Goal: Information Seeking & Learning: Compare options

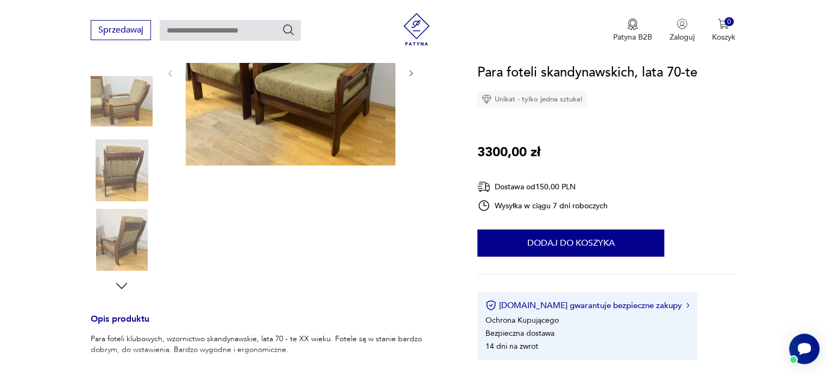
scroll to position [272, 0]
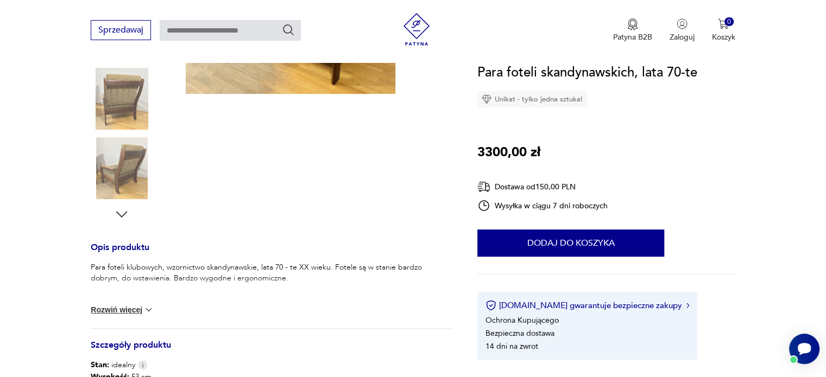
click at [126, 166] on img at bounding box center [122, 168] width 62 height 62
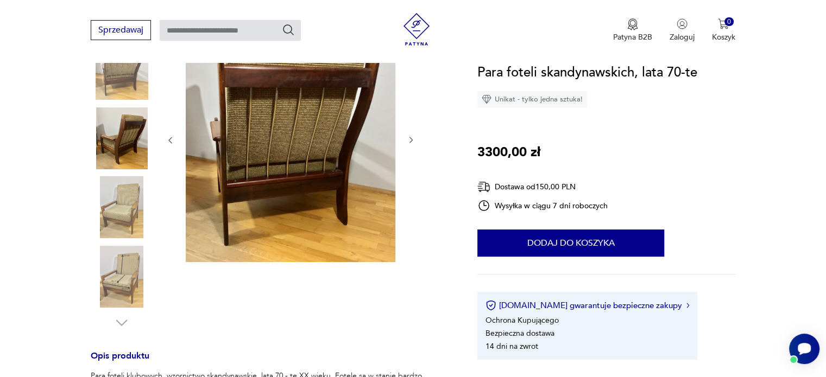
scroll to position [0, 0]
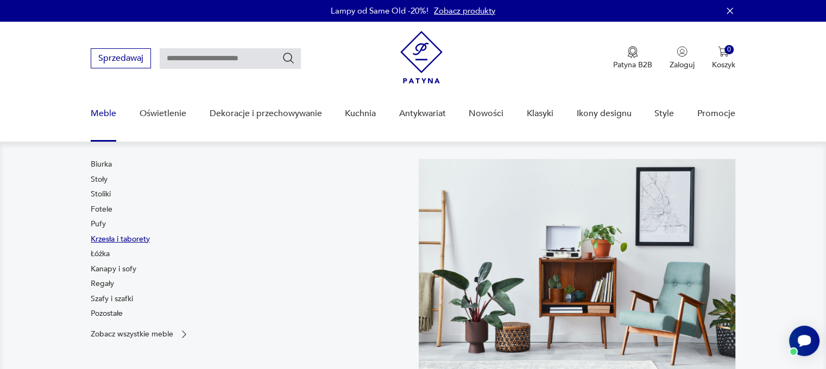
click at [102, 235] on link "Krzesła i taborety" at bounding box center [120, 239] width 59 height 11
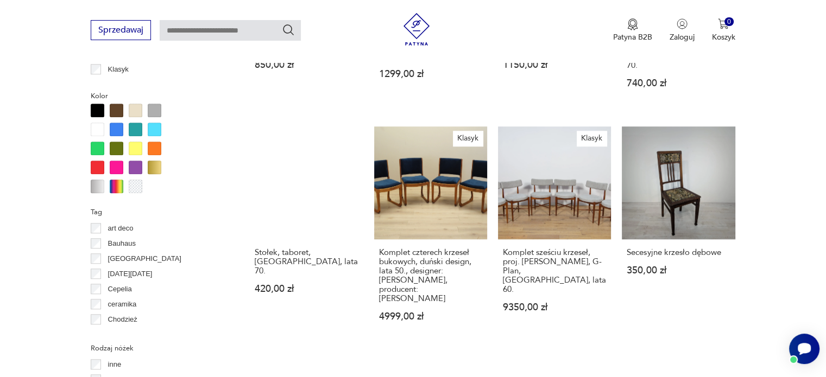
scroll to position [1265, 0]
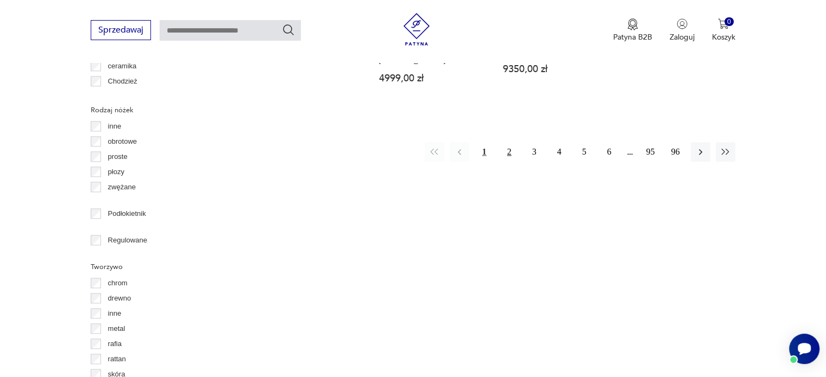
click at [509, 142] on button "2" at bounding box center [510, 152] width 20 height 20
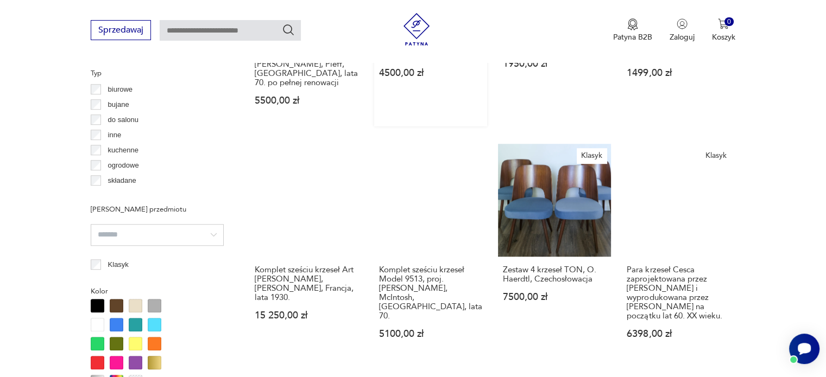
scroll to position [994, 0]
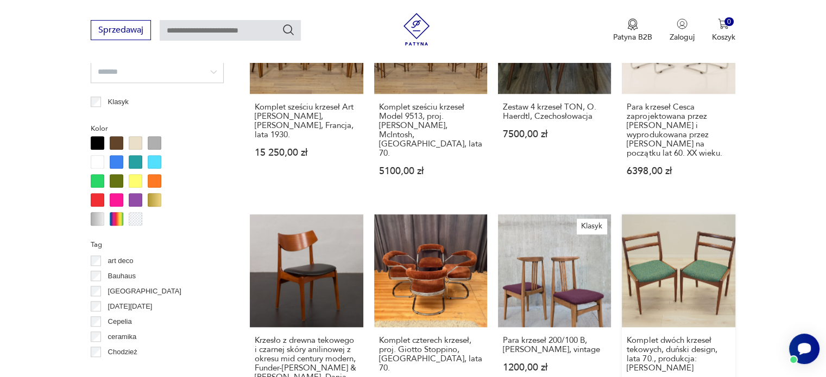
click at [708, 259] on link "Komplet dwóch krzeseł tekowych, duński design, lata 70., produkcja: Dania 1599,…" at bounding box center [678, 323] width 113 height 216
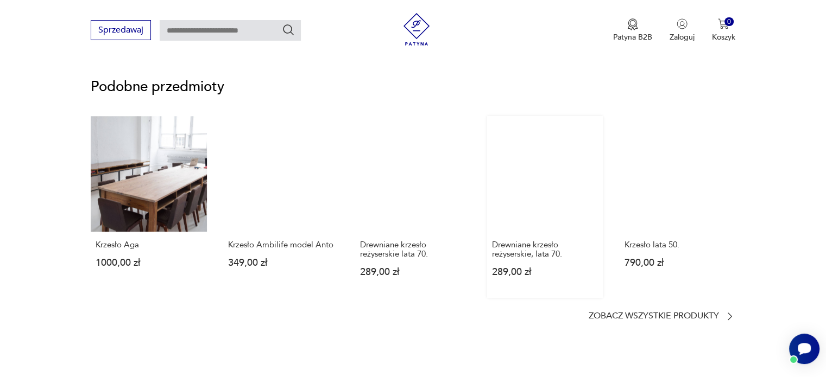
scroll to position [869, 0]
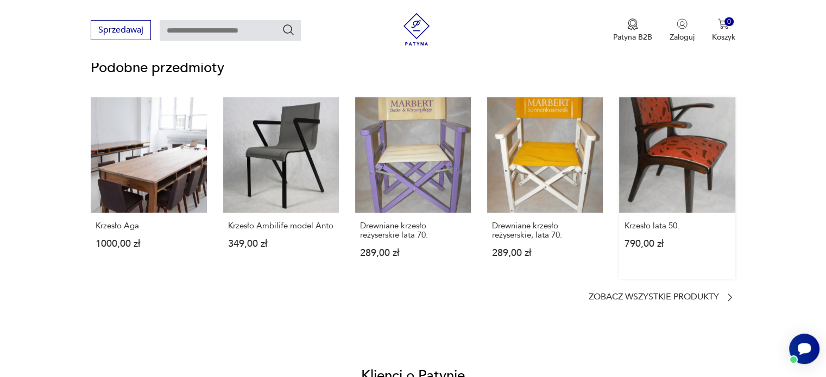
click at [678, 163] on link "Krzesło lata 50. 790,00 zł" at bounding box center [677, 188] width 116 height 182
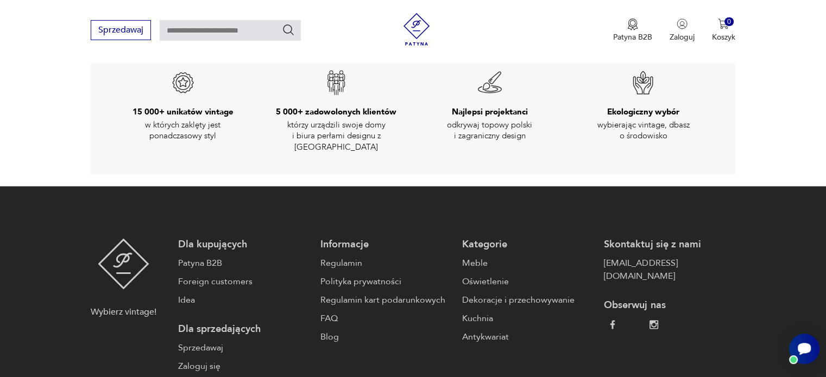
scroll to position [1738, 0]
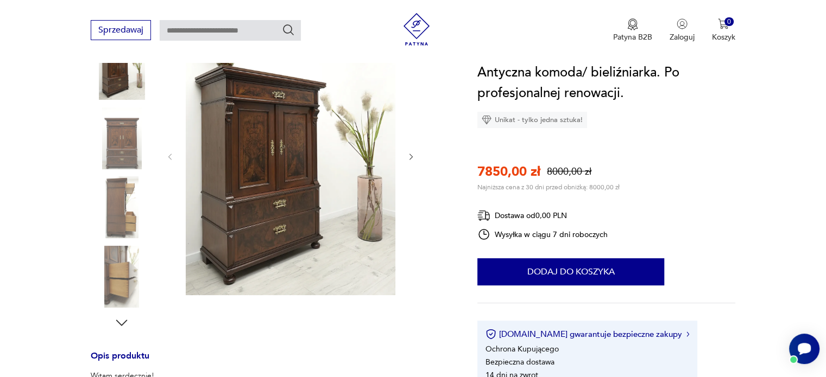
click at [243, 154] on img at bounding box center [291, 155] width 210 height 279
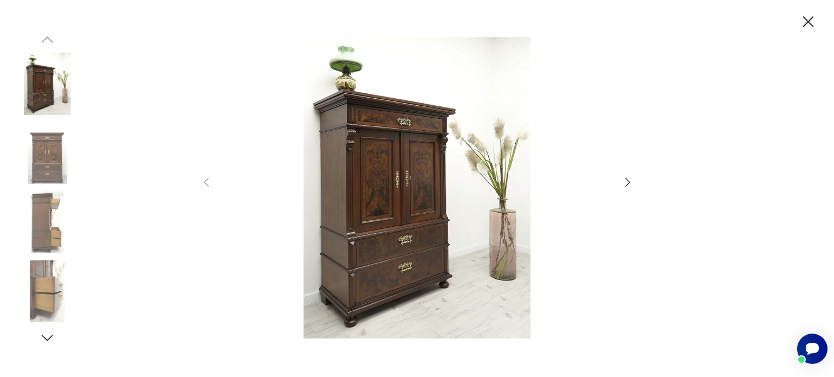
click at [628, 173] on div at bounding box center [417, 189] width 434 height 304
click at [629, 179] on icon "button" at bounding box center [627, 182] width 13 height 13
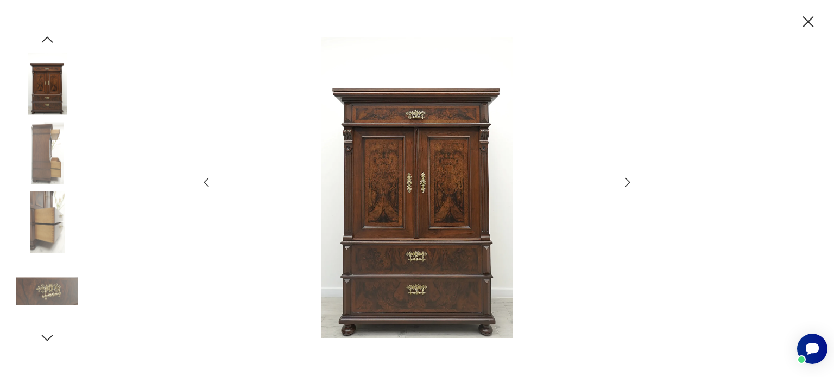
click at [625, 177] on icon "button" at bounding box center [627, 182] width 13 height 13
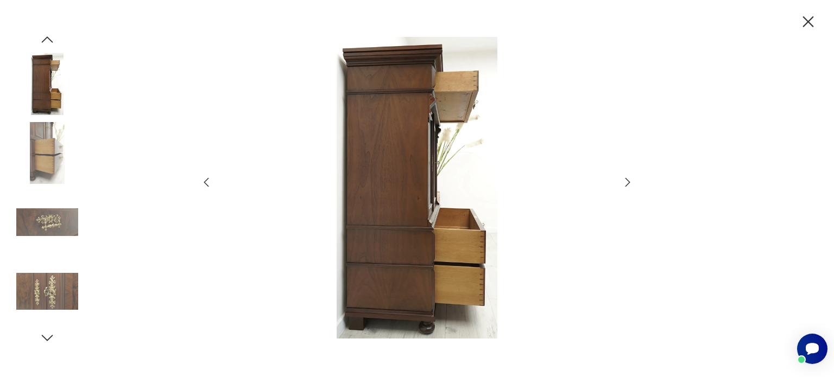
click at [628, 176] on icon "button" at bounding box center [627, 182] width 13 height 13
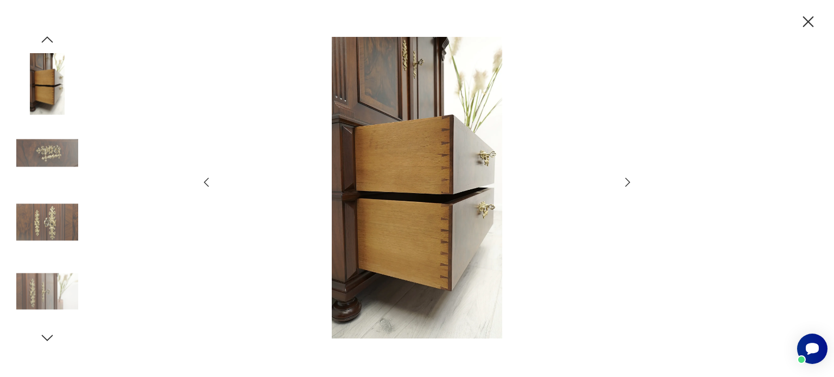
click at [628, 176] on icon "button" at bounding box center [627, 182] width 13 height 13
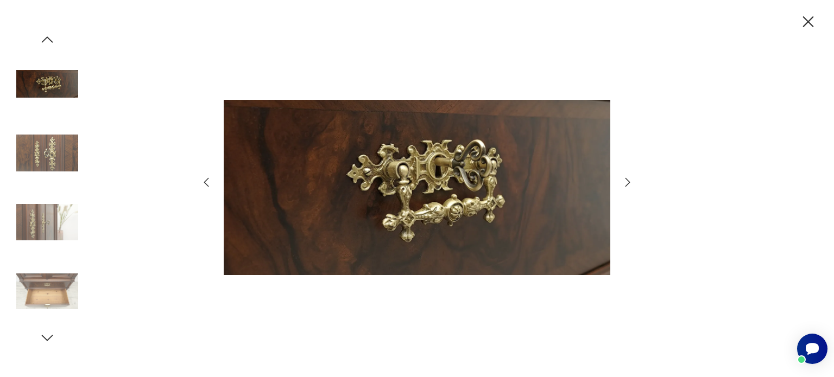
click at [629, 173] on div at bounding box center [417, 189] width 434 height 304
click at [625, 178] on icon "button" at bounding box center [627, 182] width 13 height 13
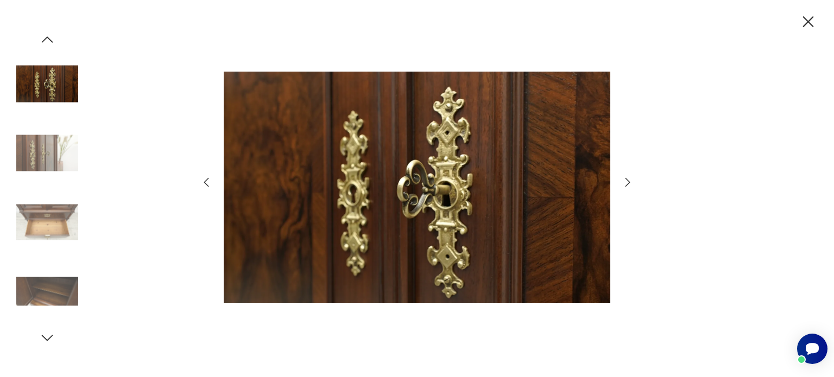
click at [625, 178] on icon "button" at bounding box center [627, 182] width 13 height 13
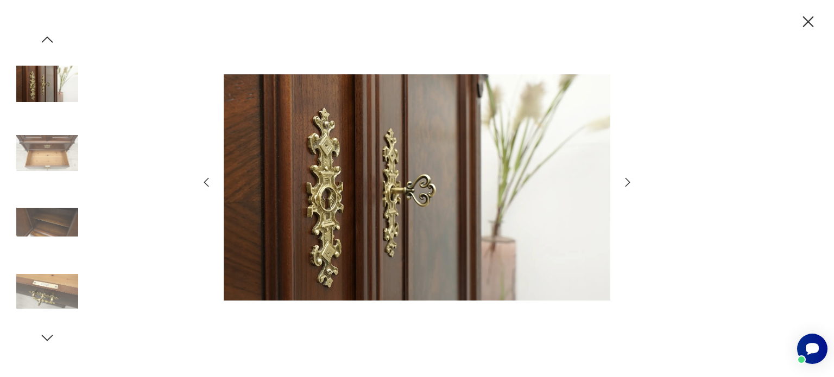
click at [625, 178] on icon "button" at bounding box center [627, 182] width 13 height 13
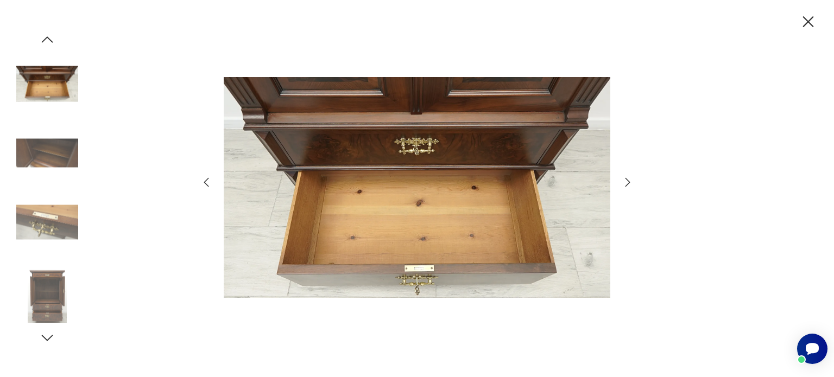
click at [626, 180] on icon "button" at bounding box center [627, 182] width 13 height 13
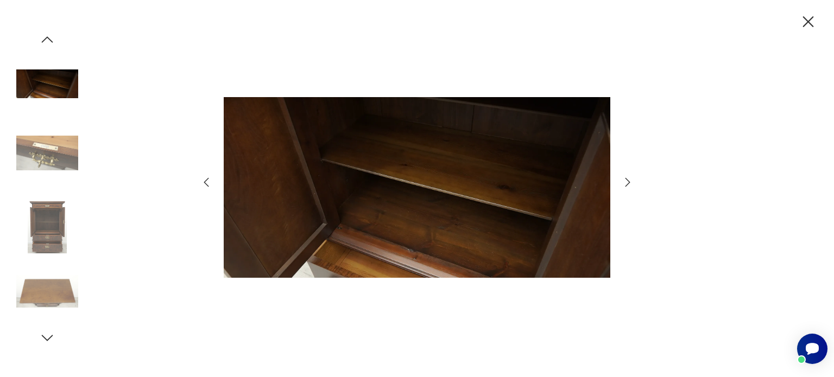
click at [625, 180] on icon "button" at bounding box center [627, 182] width 13 height 13
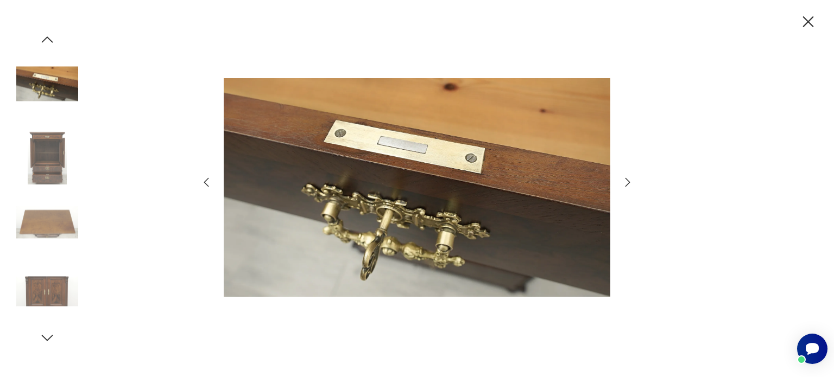
click at [625, 178] on icon "button" at bounding box center [627, 182] width 13 height 13
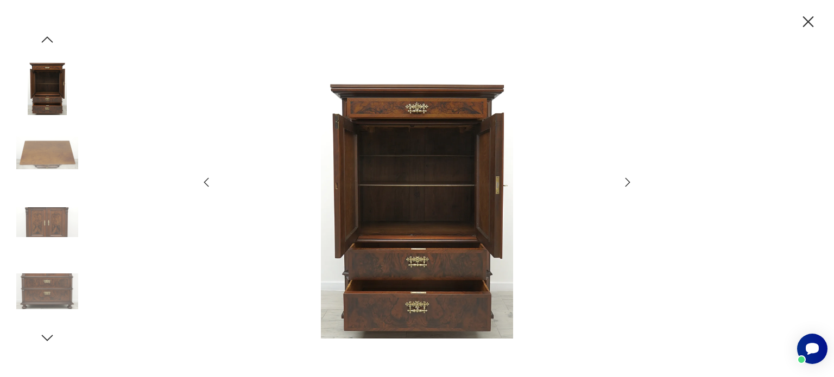
click at [626, 176] on icon "button" at bounding box center [627, 182] width 13 height 13
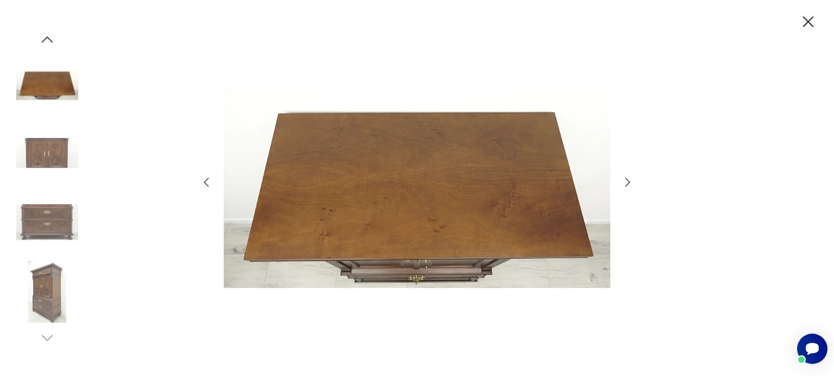
click at [626, 176] on icon "button" at bounding box center [627, 182] width 13 height 13
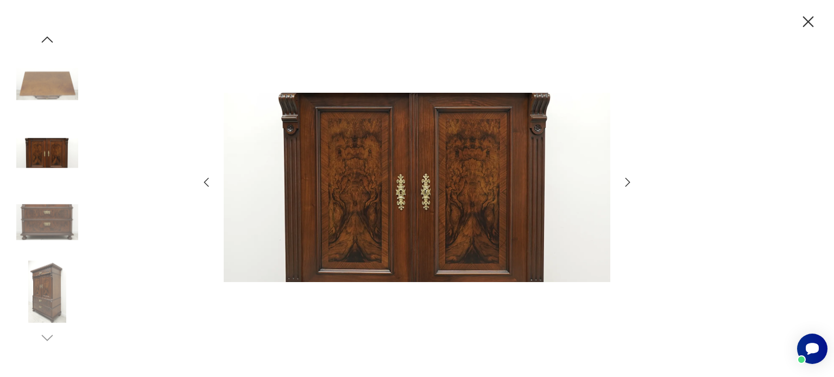
click at [626, 176] on icon "button" at bounding box center [627, 182] width 13 height 13
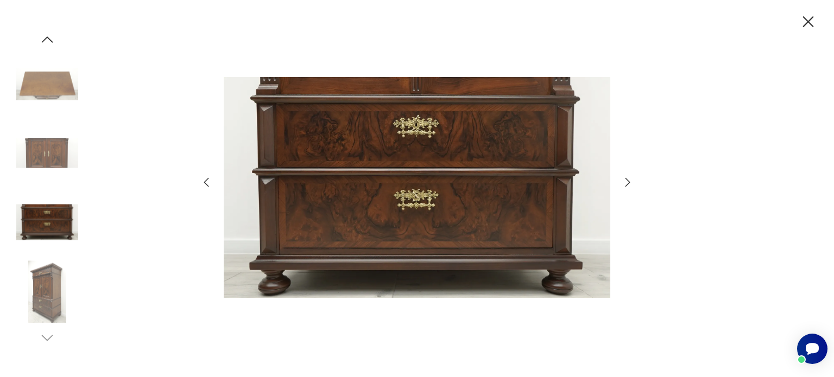
click at [795, 15] on div at bounding box center [417, 188] width 834 height 377
click at [805, 14] on icon "button" at bounding box center [808, 21] width 19 height 19
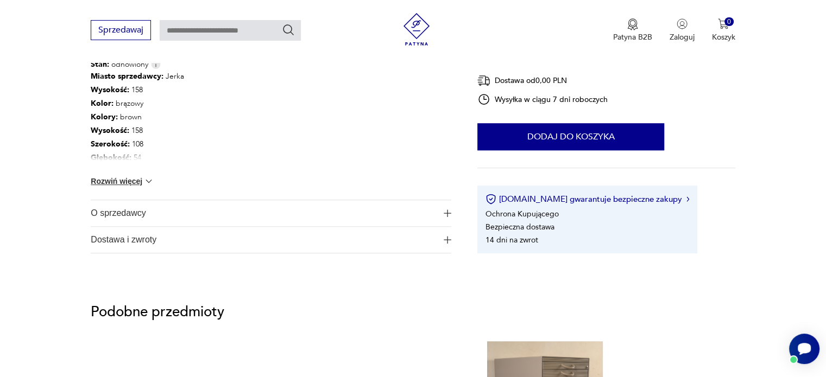
scroll to position [815, 0]
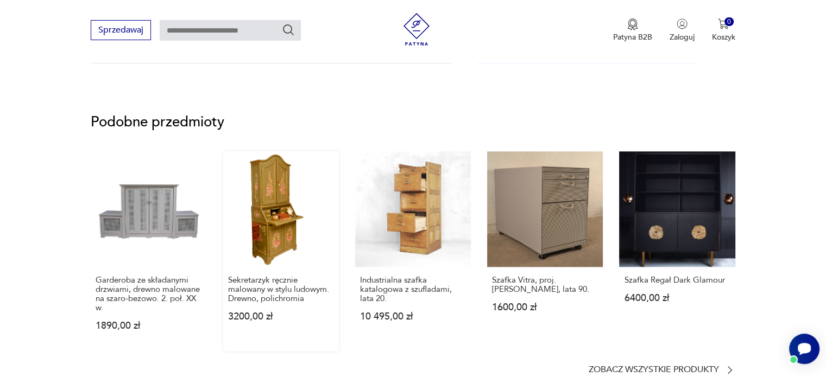
click at [280, 226] on link "Sekretarzyk ręcznie malowany w stylu ludowym. Drewno, polichromia 3200,00 zł" at bounding box center [281, 252] width 116 height 200
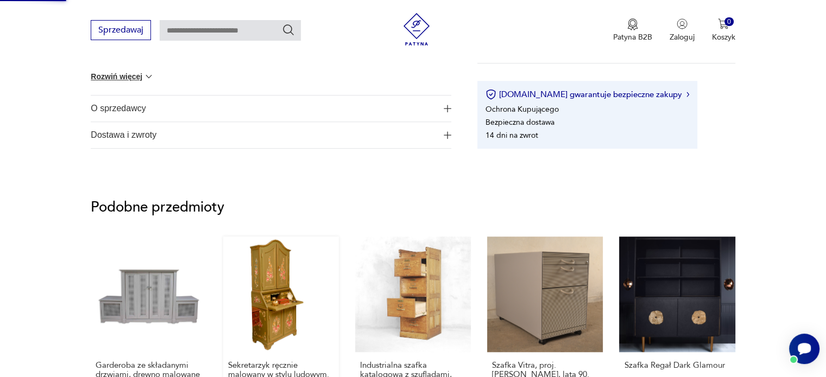
scroll to position [300, 0]
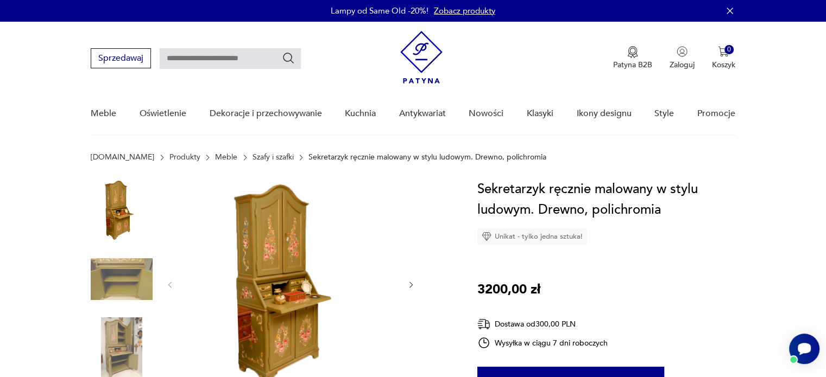
scroll to position [109, 0]
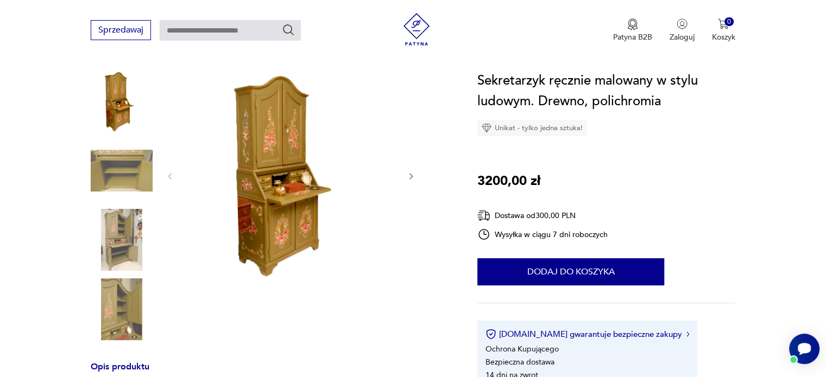
click at [123, 247] on img at bounding box center [122, 240] width 62 height 62
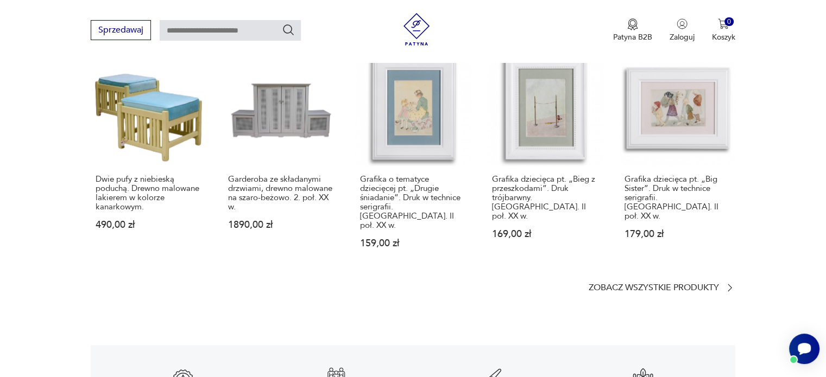
scroll to position [1521, 0]
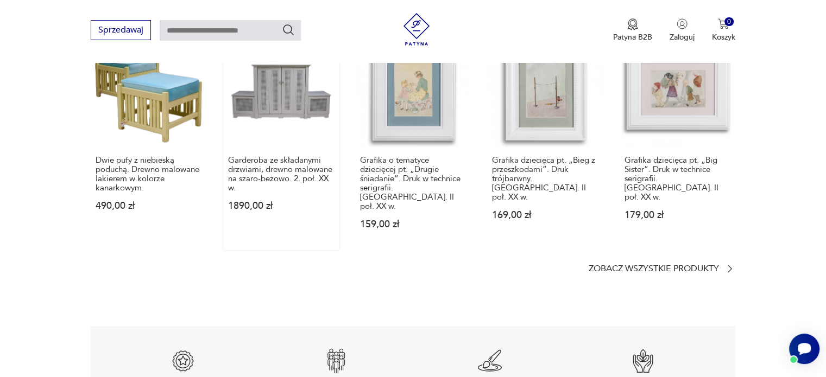
click at [269, 75] on link "Garderoba ze składanymi drzwiami, drewno malowane na szaro-beżowo. 2. poł. XX w…" at bounding box center [281, 140] width 116 height 219
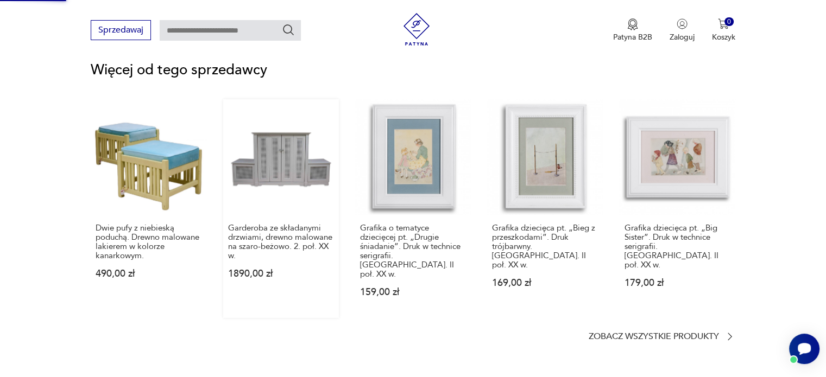
scroll to position [984, 0]
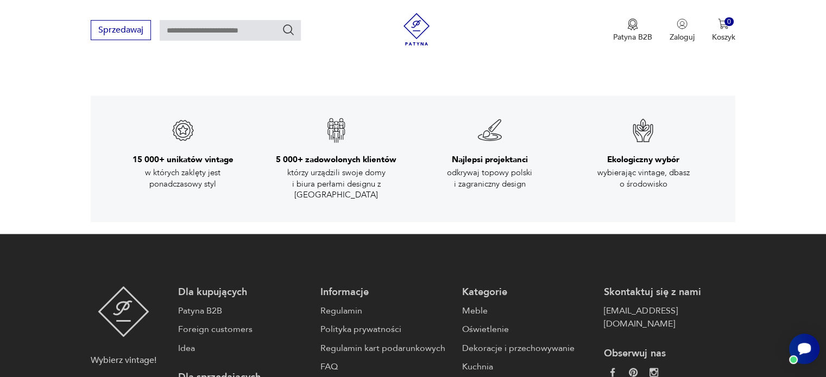
scroll to position [1792, 0]
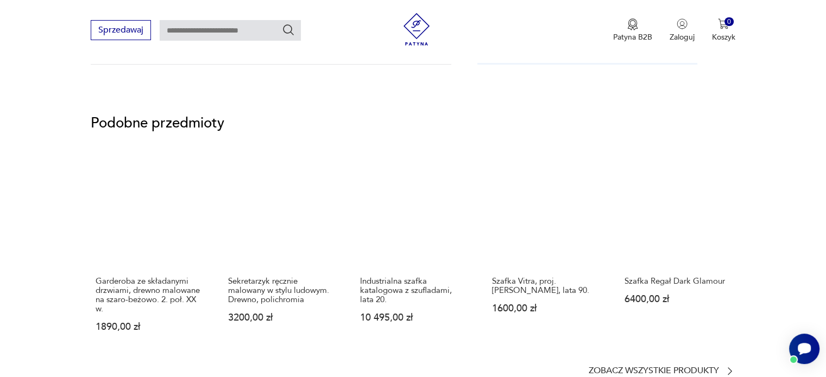
scroll to position [706, 0]
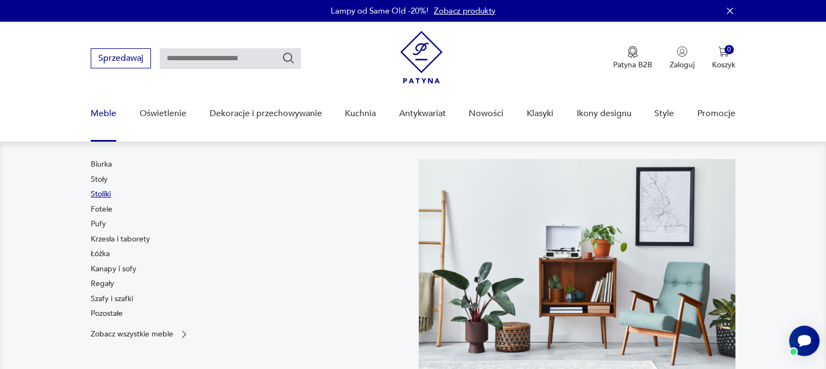
click at [99, 194] on link "Stoliki" at bounding box center [101, 194] width 20 height 11
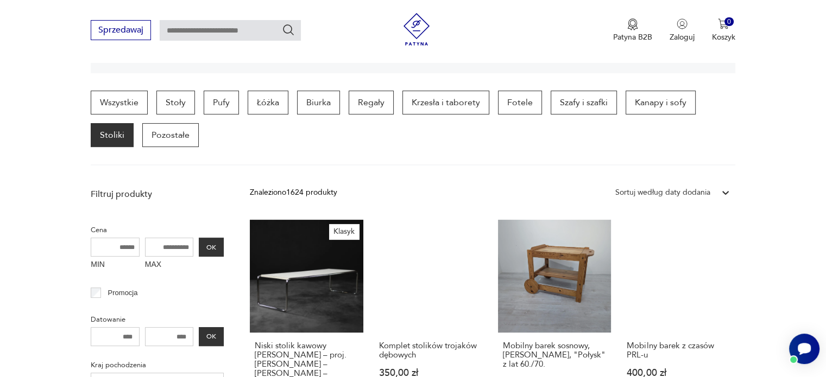
scroll to position [287, 0]
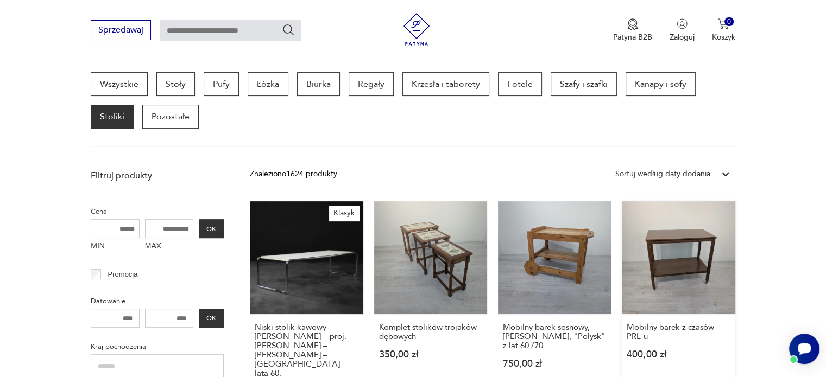
click at [664, 274] on link "Mobilny barek z czasów PRL-u 400,00 zł" at bounding box center [678, 309] width 113 height 216
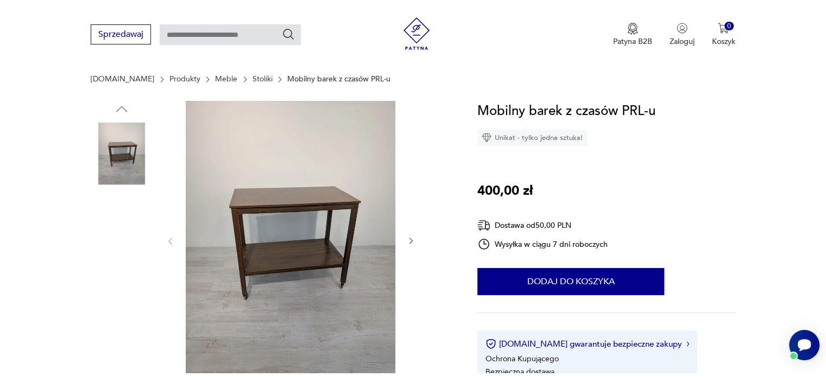
scroll to position [217, 0]
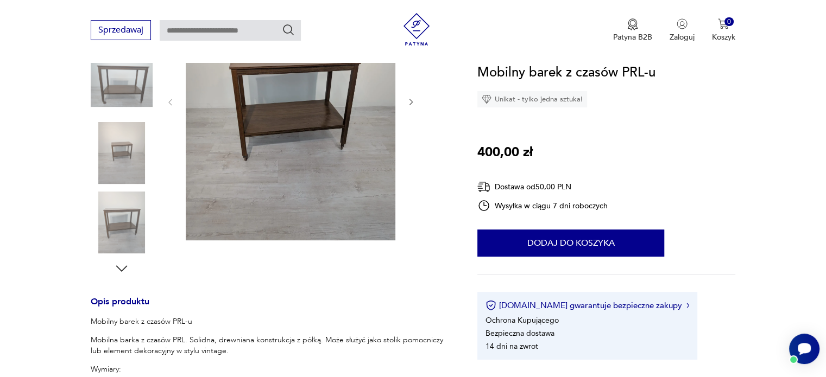
click at [128, 152] on img at bounding box center [122, 153] width 62 height 62
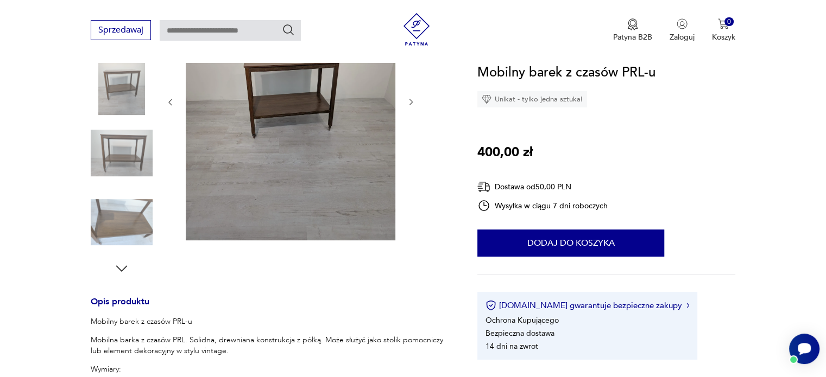
click at [117, 212] on img at bounding box center [122, 223] width 62 height 62
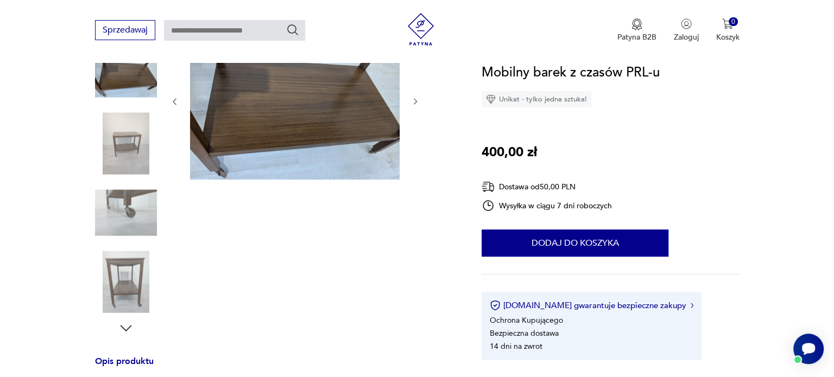
scroll to position [156, 0]
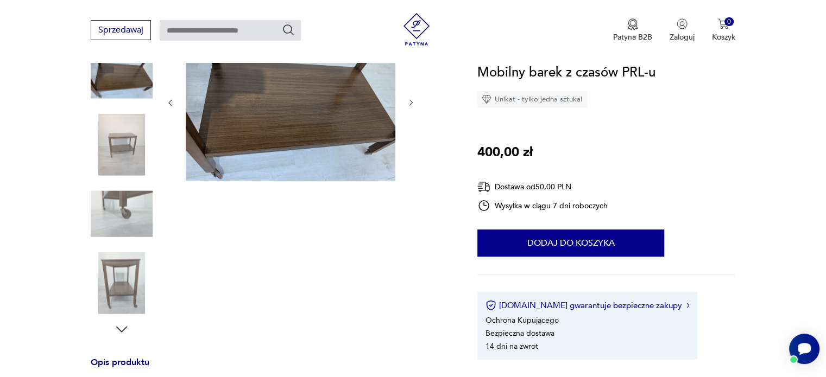
click at [224, 171] on img at bounding box center [291, 102] width 210 height 158
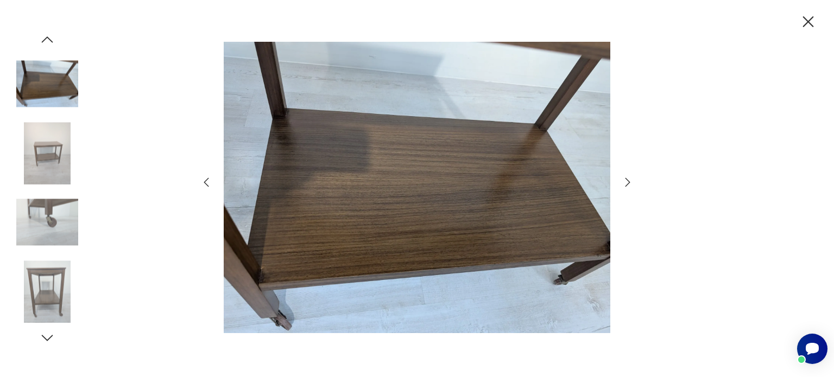
click at [50, 216] on img at bounding box center [47, 223] width 62 height 62
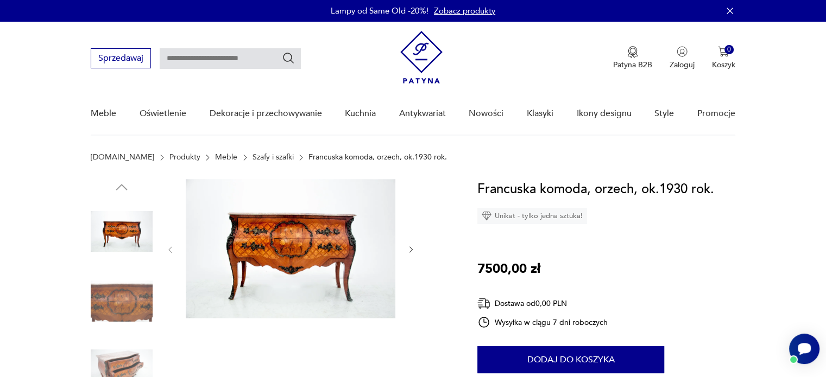
click at [215, 154] on link "Meble" at bounding box center [226, 157] width 22 height 9
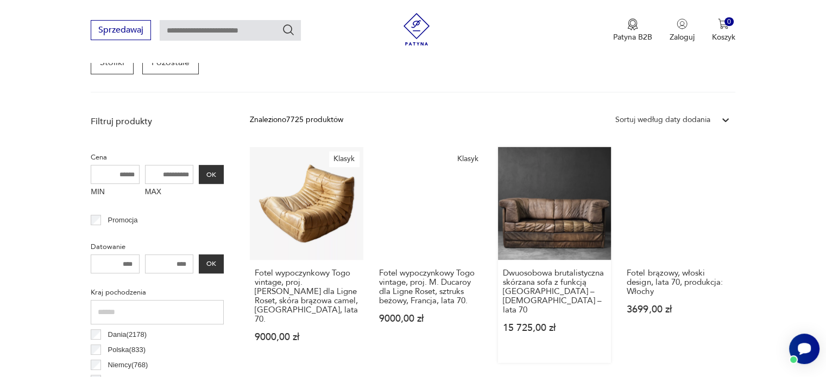
scroll to position [396, 0]
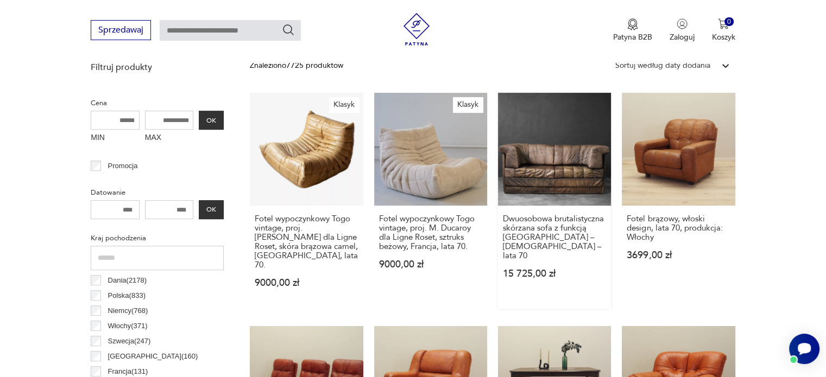
click at [588, 165] on link "Dwuosobowa brutalistyczna skórzana sofa z funkcją spania – Niemcy – lata 70 15 …" at bounding box center [554, 201] width 113 height 216
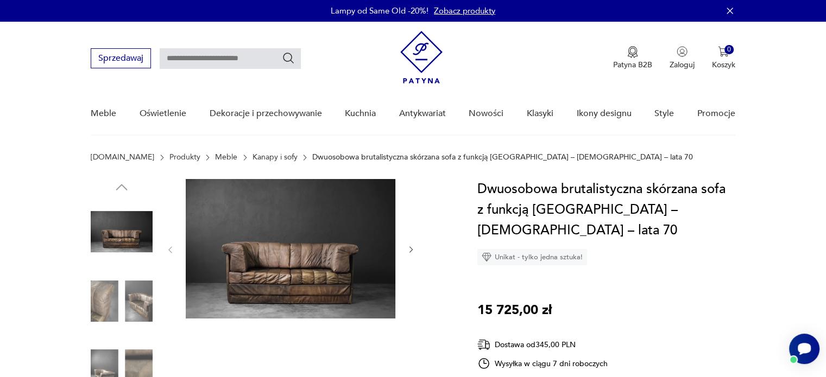
click at [143, 306] on img at bounding box center [122, 301] width 62 height 62
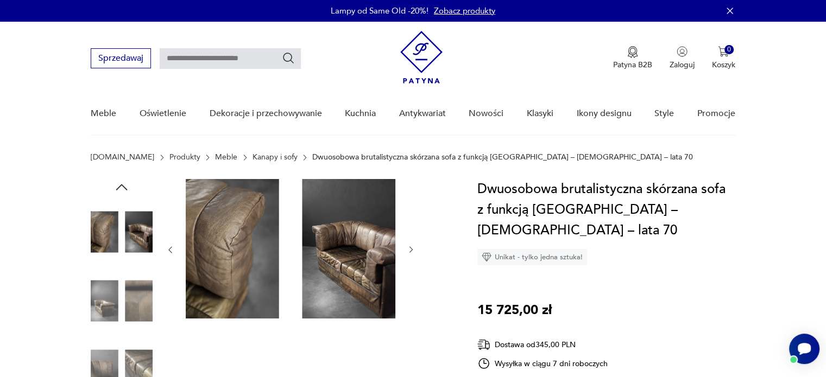
click at [147, 230] on img at bounding box center [122, 232] width 62 height 62
click at [153, 232] on div at bounding box center [271, 336] width 361 height 315
click at [110, 307] on img at bounding box center [122, 301] width 62 height 62
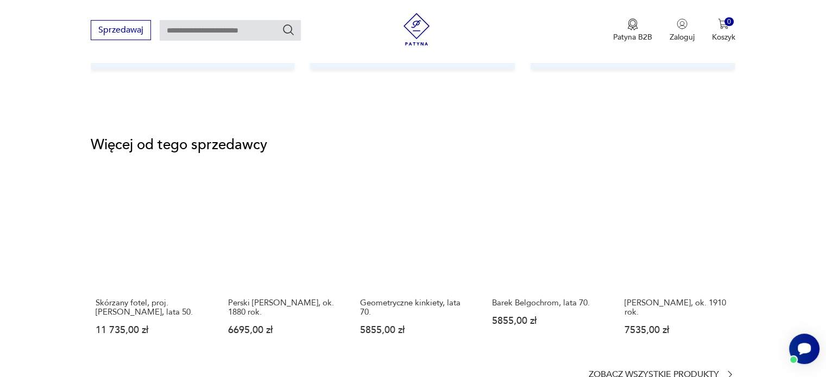
scroll to position [1412, 0]
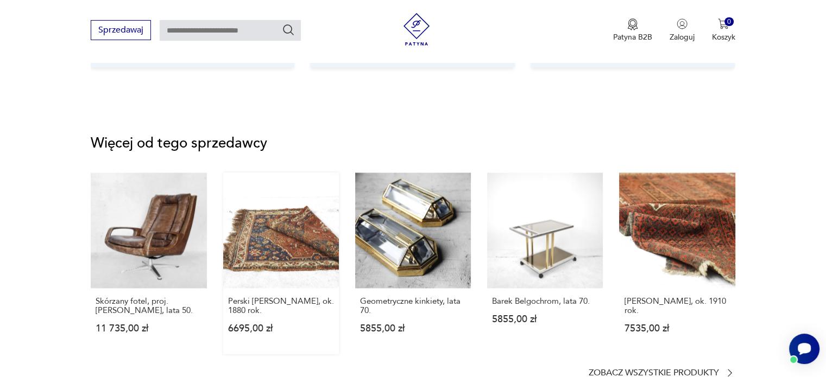
click at [314, 223] on link "Perski dywan Shiraz, ok. 1880 rok. 6695,00 zł" at bounding box center [281, 264] width 116 height 182
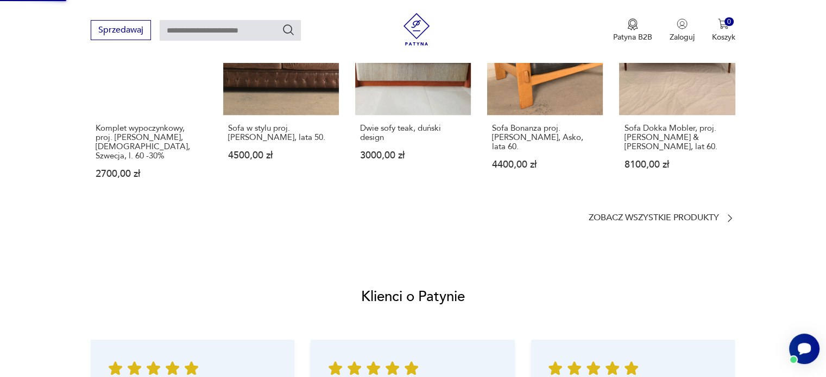
scroll to position [443, 0]
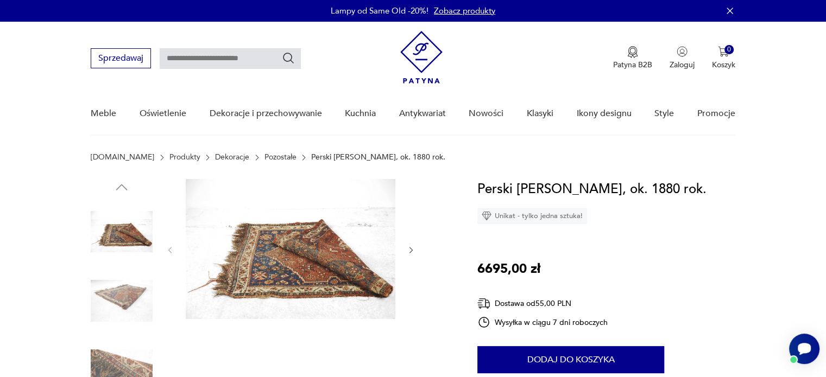
click at [266, 266] on img at bounding box center [291, 249] width 210 height 140
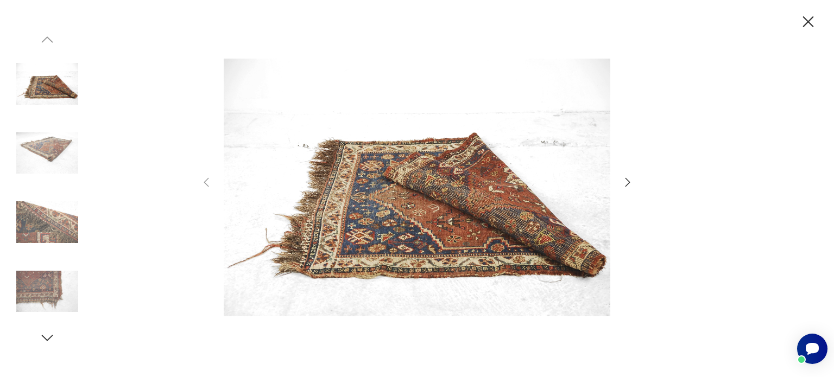
click at [625, 182] on icon "button" at bounding box center [627, 182] width 13 height 13
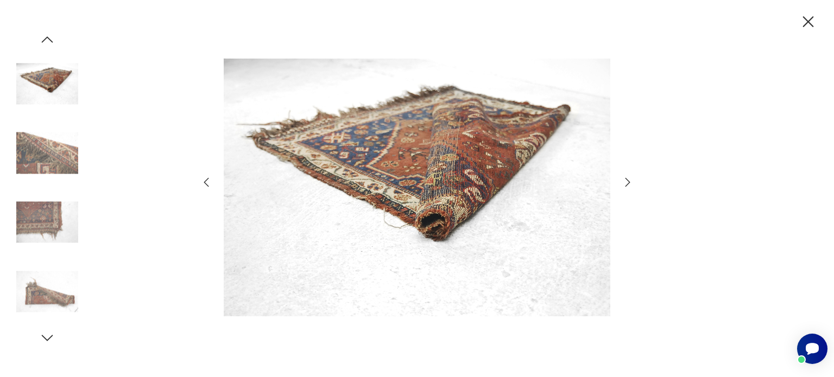
click at [625, 182] on icon "button" at bounding box center [627, 182] width 13 height 13
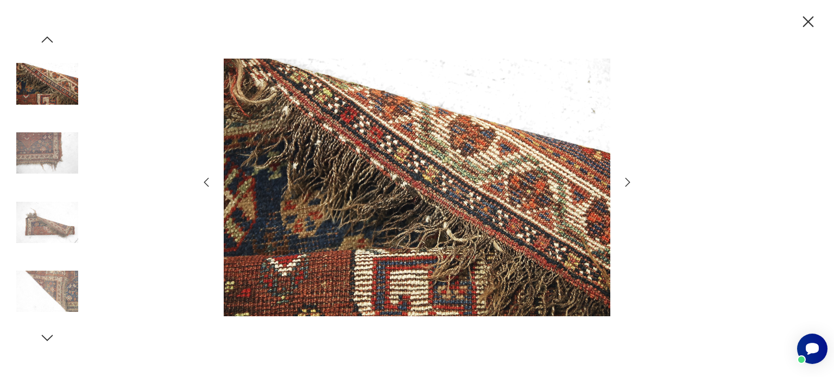
click at [625, 182] on icon "button" at bounding box center [627, 182] width 13 height 13
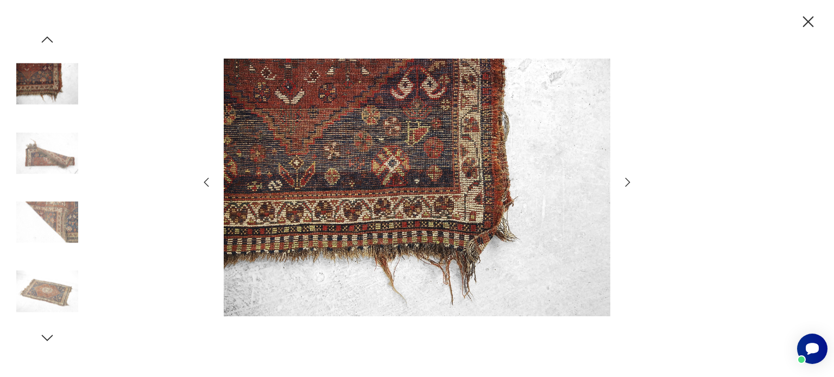
click at [46, 154] on img at bounding box center [47, 153] width 62 height 62
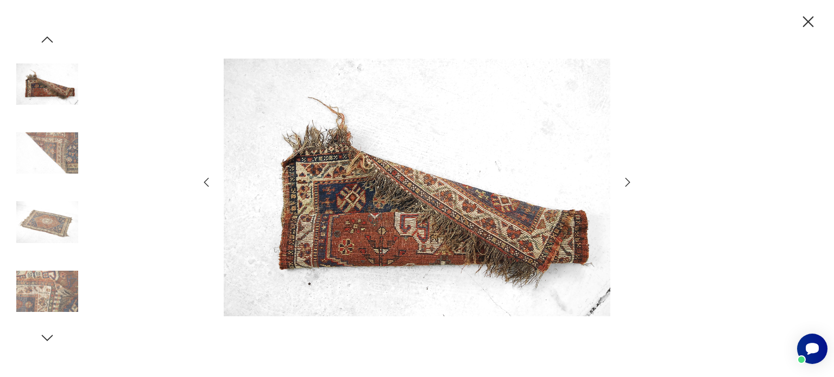
click at [810, 19] on icon "button" at bounding box center [808, 21] width 11 height 11
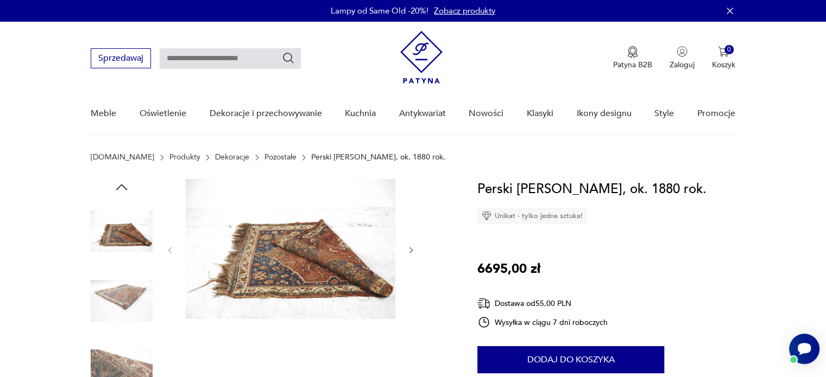
click at [274, 270] on img at bounding box center [291, 249] width 210 height 140
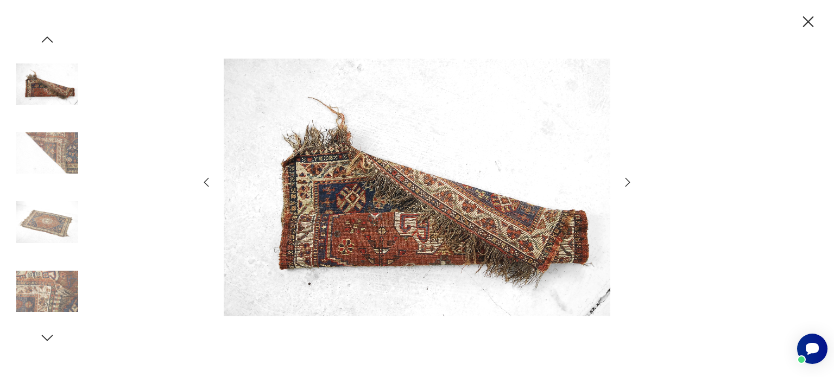
click at [45, 87] on img at bounding box center [47, 84] width 62 height 62
click at [66, 155] on img at bounding box center [47, 153] width 62 height 62
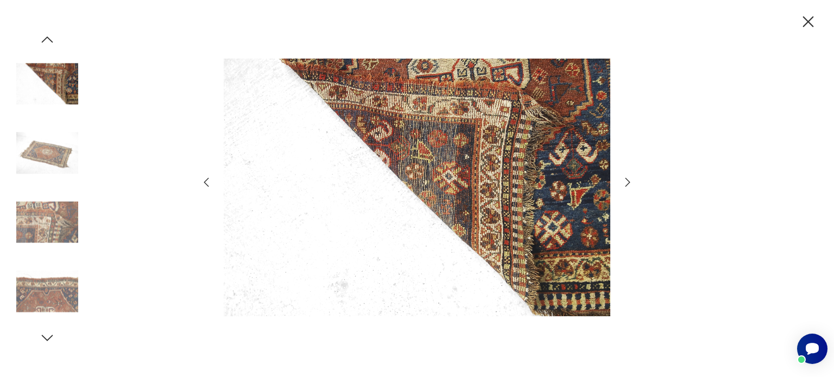
click at [20, 203] on img at bounding box center [47, 223] width 62 height 62
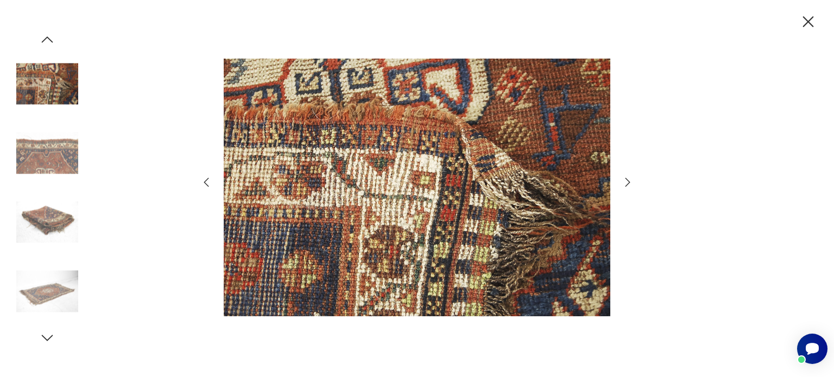
click at [34, 227] on img at bounding box center [47, 223] width 62 height 62
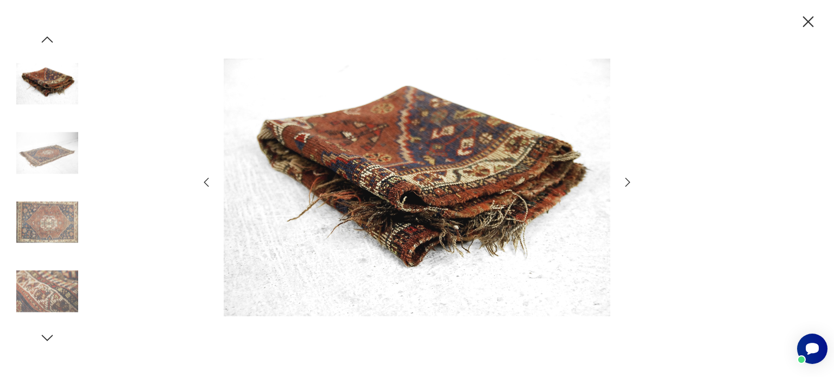
click at [50, 295] on img at bounding box center [47, 292] width 62 height 62
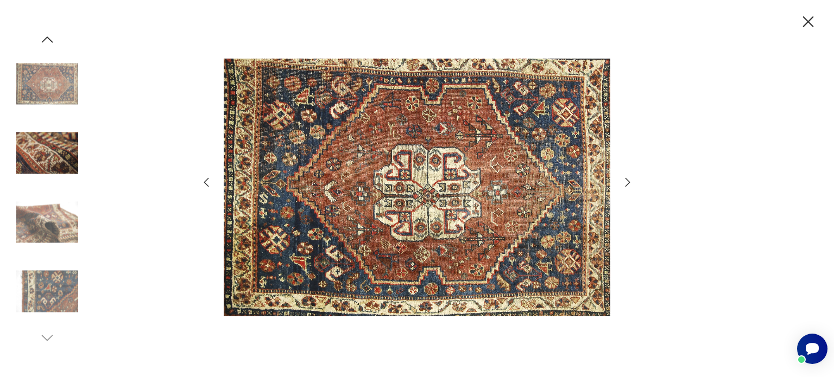
click at [630, 173] on div at bounding box center [417, 189] width 434 height 304
click at [625, 178] on icon "button" at bounding box center [627, 182] width 13 height 13
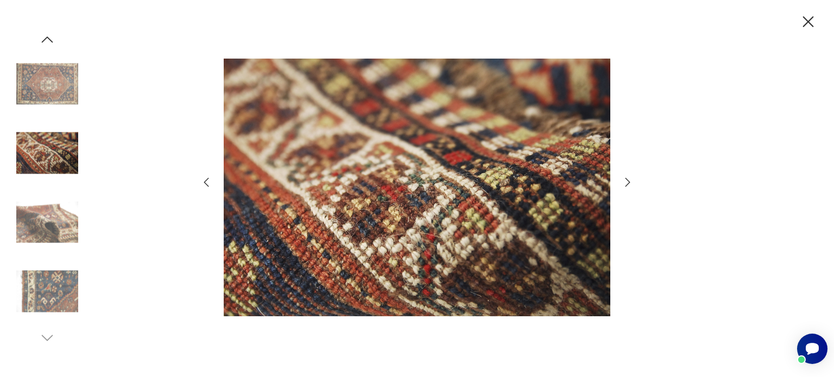
click at [625, 176] on icon "button" at bounding box center [627, 182] width 13 height 13
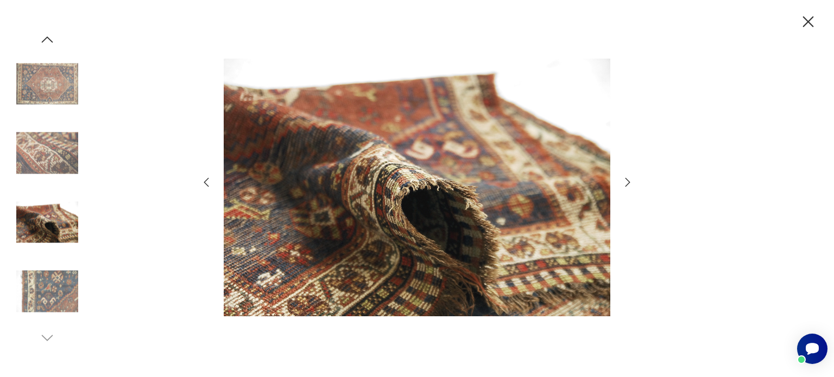
click at [625, 176] on icon "button" at bounding box center [627, 182] width 13 height 13
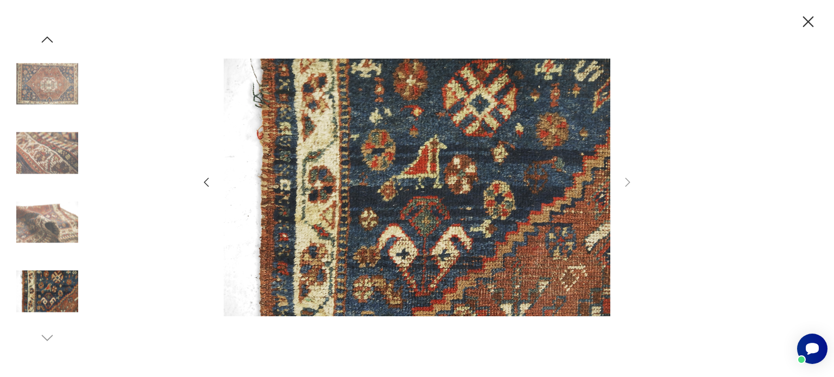
click at [808, 17] on icon "button" at bounding box center [808, 21] width 19 height 19
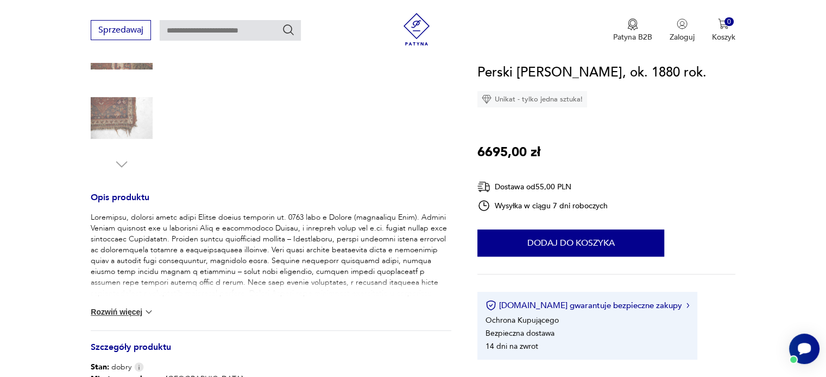
scroll to position [326, 0]
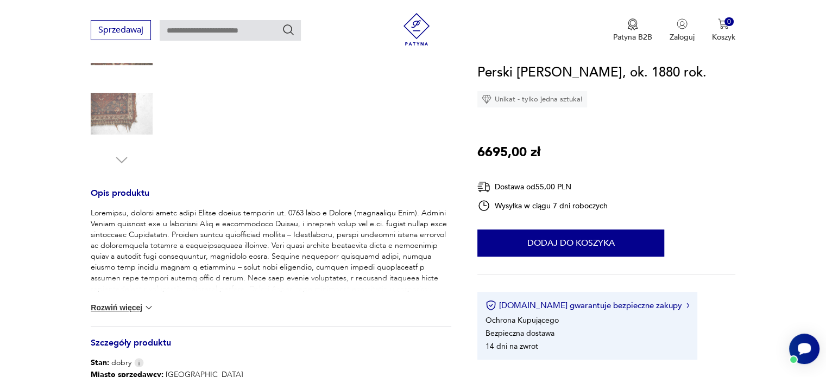
click at [130, 115] on img at bounding box center [122, 114] width 62 height 62
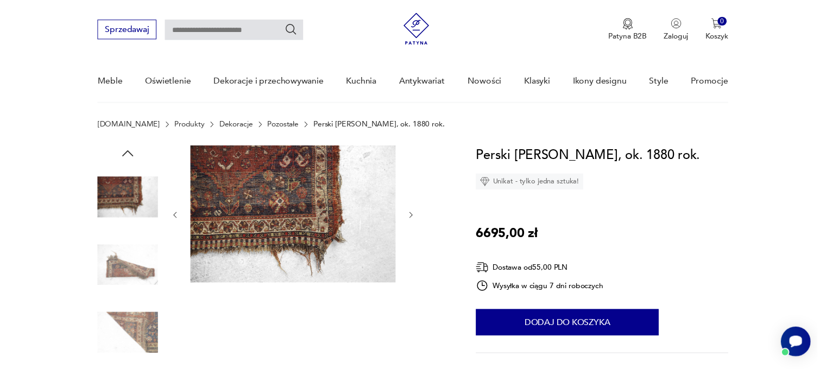
scroll to position [0, 0]
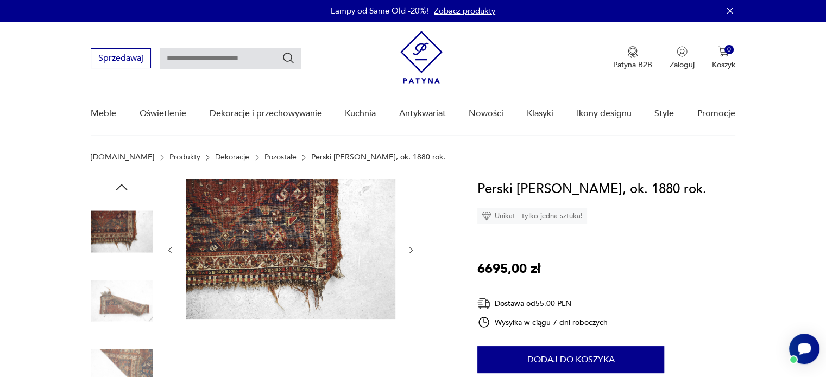
click at [263, 248] on img at bounding box center [291, 249] width 210 height 140
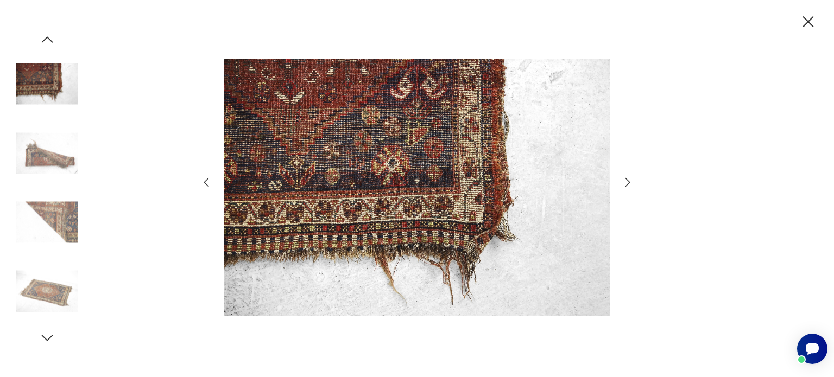
click at [811, 18] on icon "button" at bounding box center [808, 21] width 11 height 11
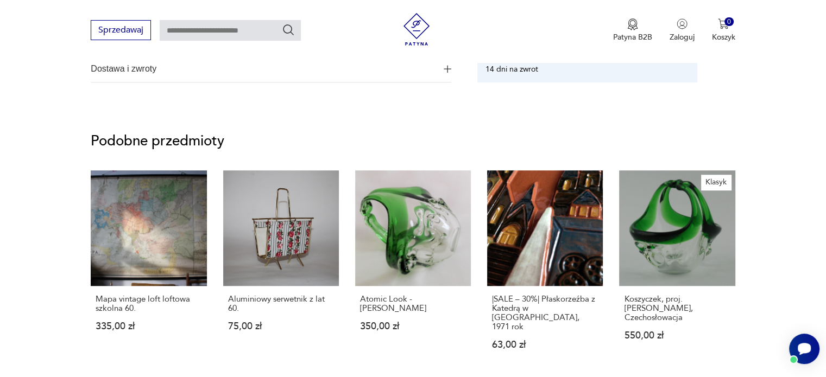
scroll to position [706, 0]
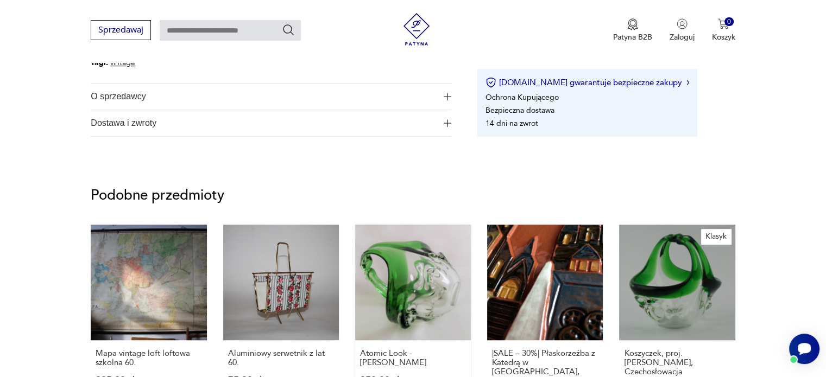
click at [432, 297] on link "Atomic Look - Ladislav Palecek 350,00 zł" at bounding box center [413, 325] width 116 height 200
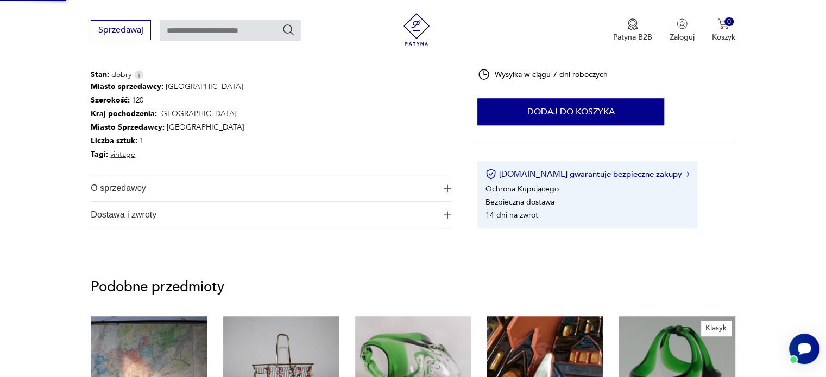
scroll to position [226, 0]
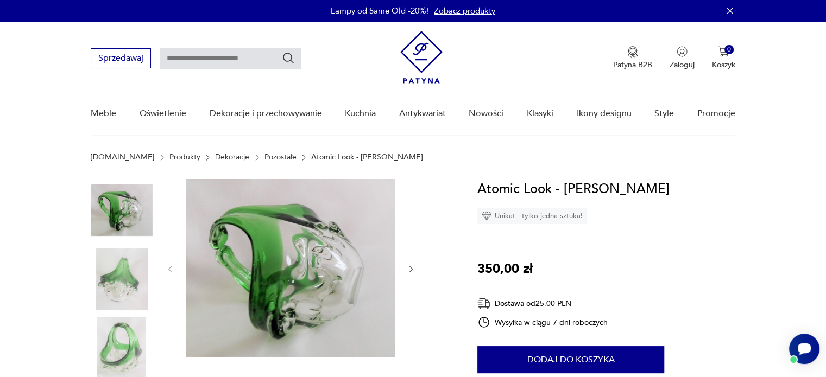
click at [114, 282] on img at bounding box center [122, 280] width 62 height 62
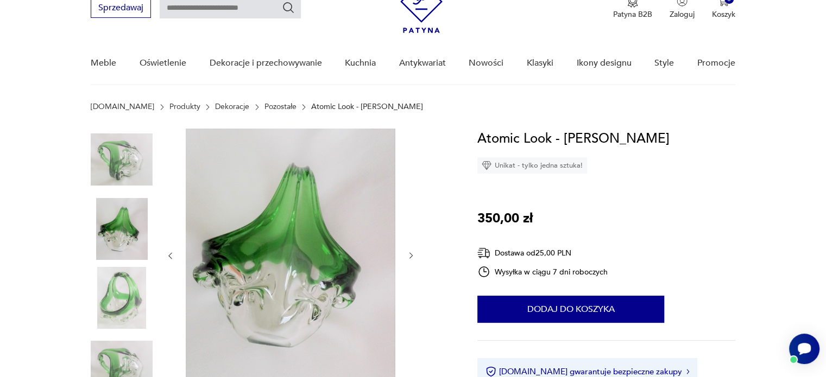
scroll to position [109, 0]
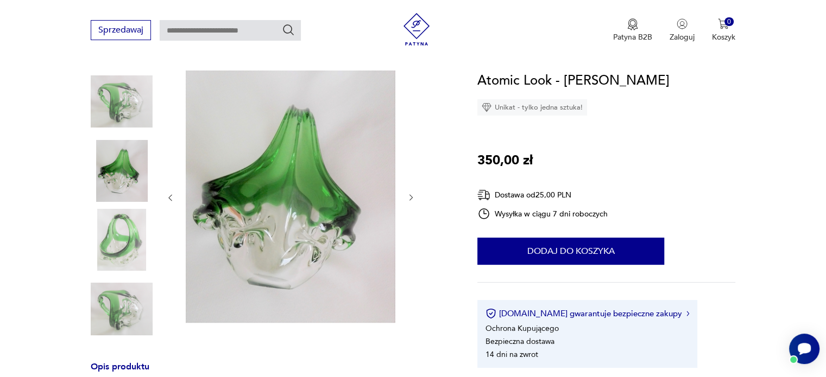
click at [132, 236] on img at bounding box center [122, 240] width 62 height 62
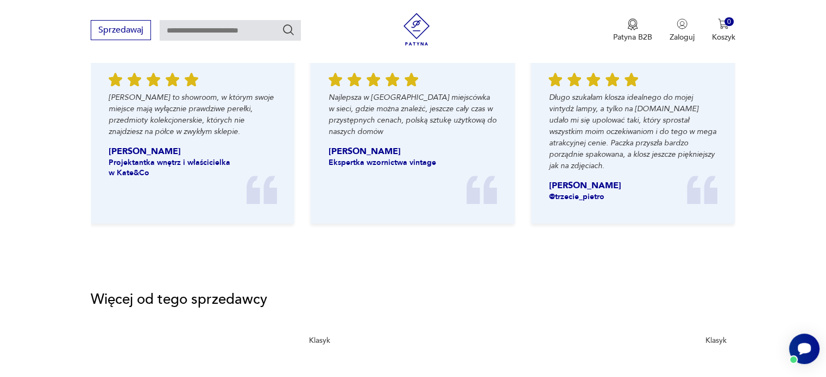
scroll to position [1303, 0]
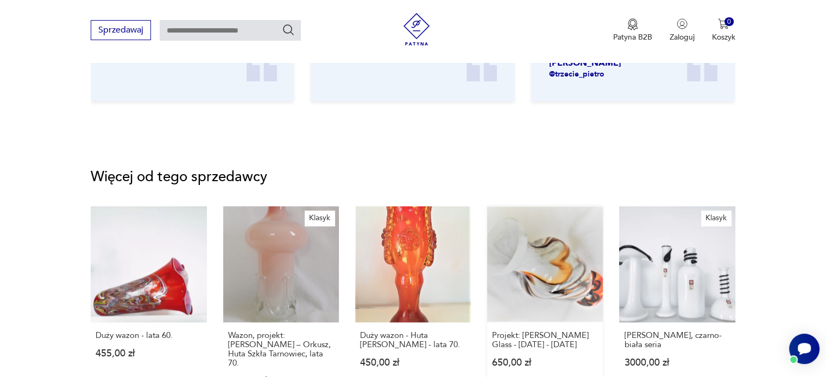
click at [554, 269] on link "Projekt: Carlo Moretti - Murano Glass - 1970 - 1975 650,00 zł" at bounding box center [545, 306] width 116 height 200
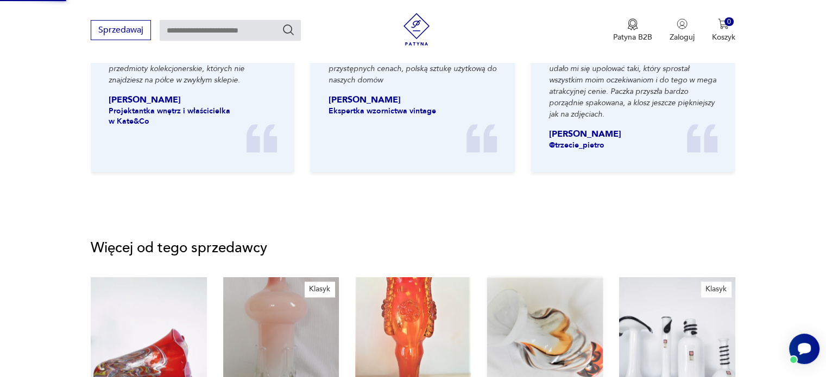
scroll to position [742, 0]
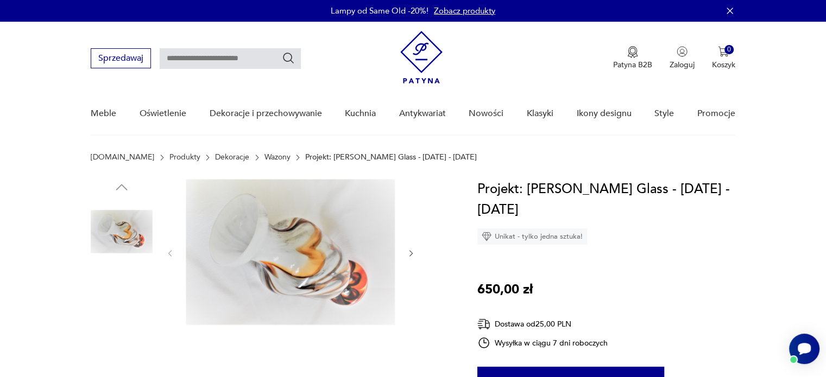
click at [115, 293] on img at bounding box center [122, 301] width 62 height 62
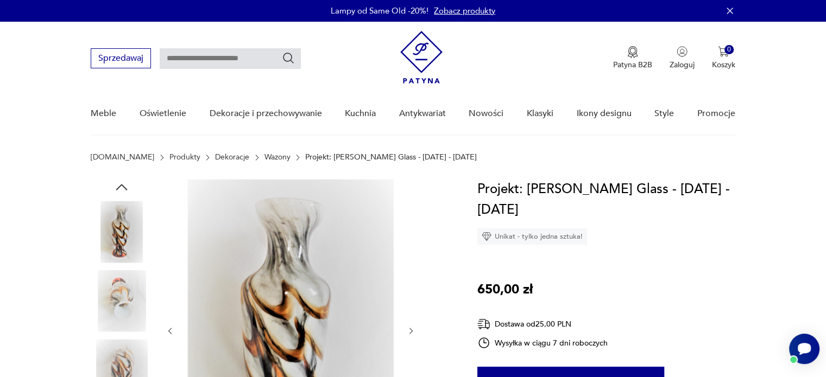
scroll to position [109, 0]
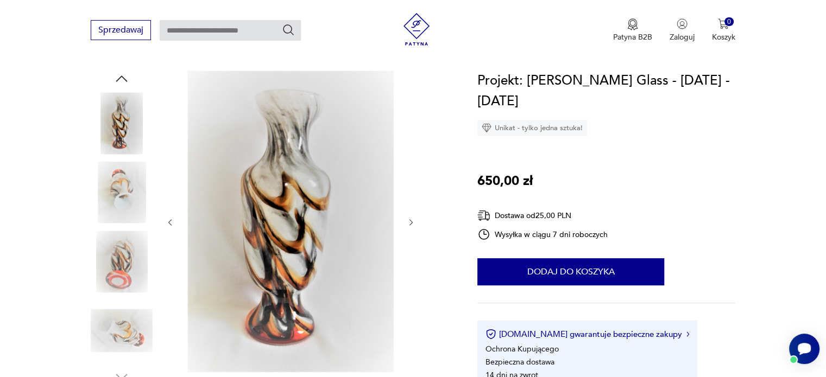
click at [127, 268] on img at bounding box center [122, 262] width 62 height 62
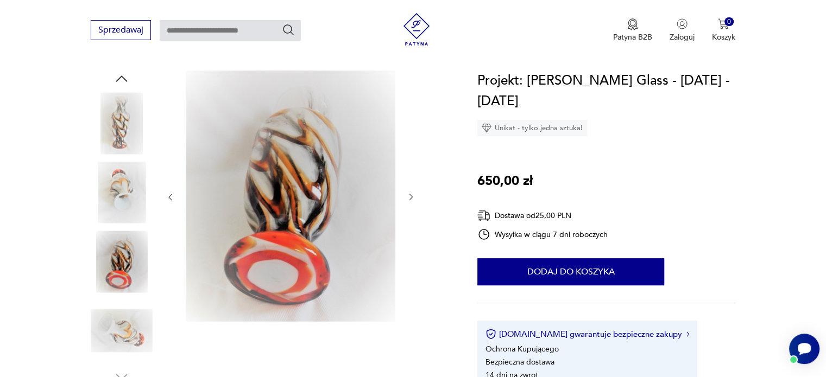
click at [129, 193] on img at bounding box center [122, 193] width 62 height 62
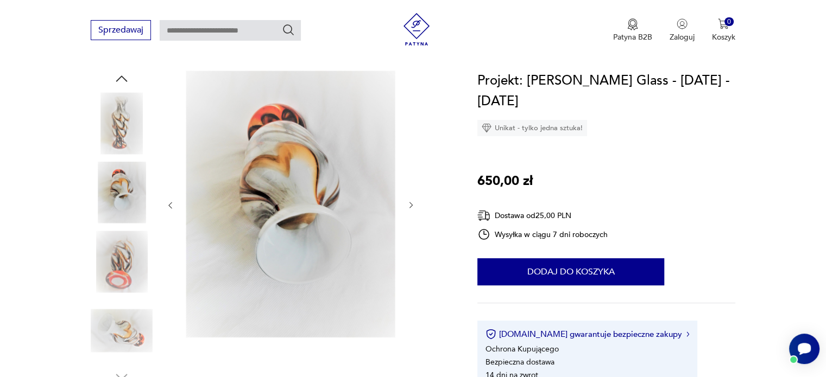
click at [136, 324] on img at bounding box center [122, 331] width 62 height 62
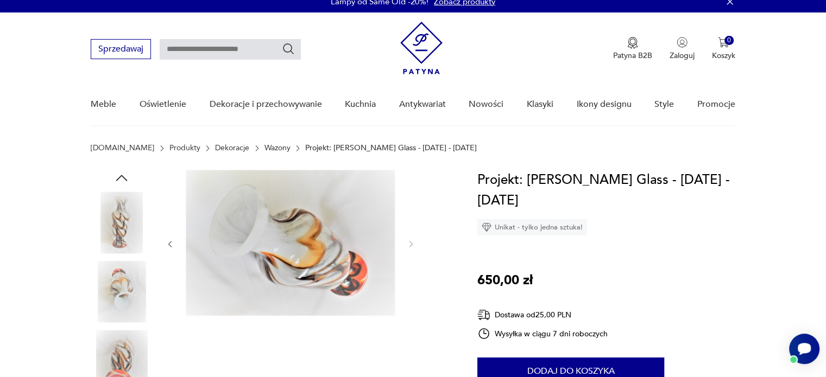
scroll to position [0, 0]
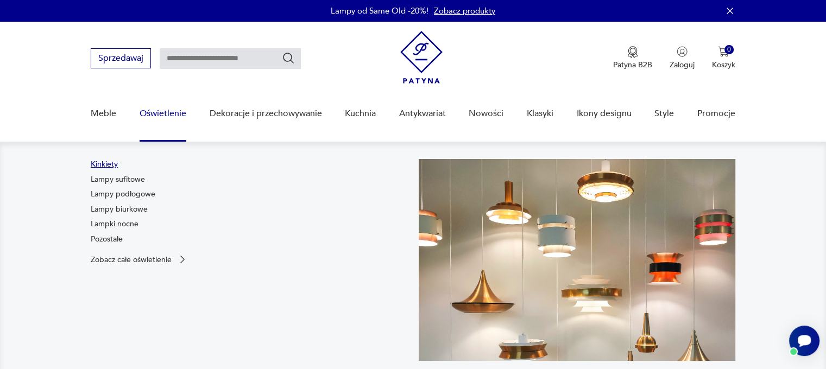
click at [105, 163] on link "Kinkiety" at bounding box center [104, 164] width 27 height 11
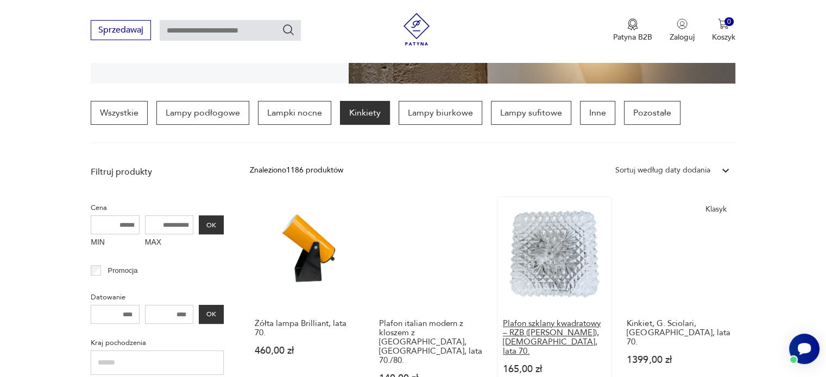
scroll to position [325, 0]
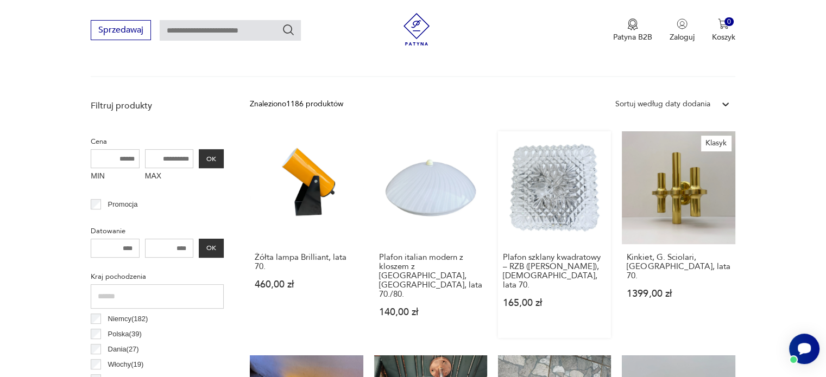
click at [554, 209] on link "Plafon szklany kwadratowy – RZB (Rudolf Zimmermann Bamberg), Niemcy, lata 70. 1…" at bounding box center [554, 234] width 113 height 207
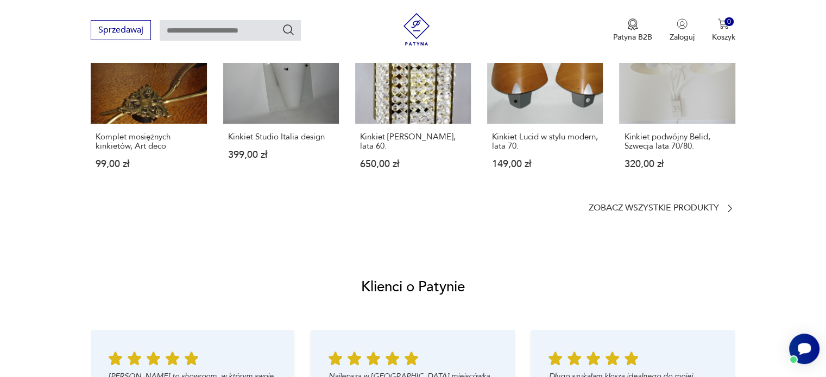
scroll to position [923, 0]
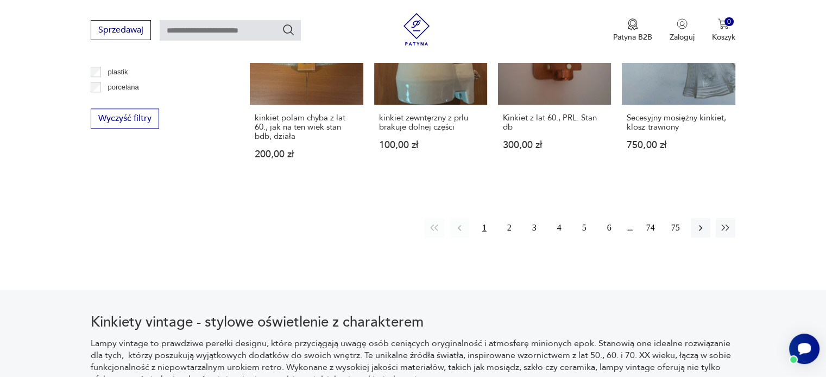
scroll to position [1086, 0]
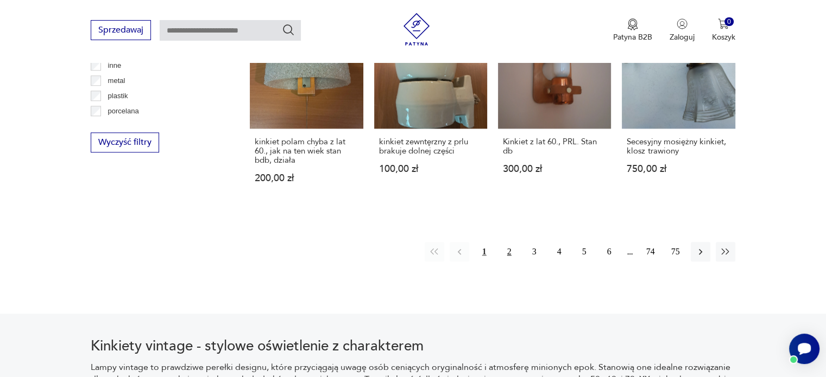
click at [509, 242] on button "2" at bounding box center [510, 252] width 20 height 20
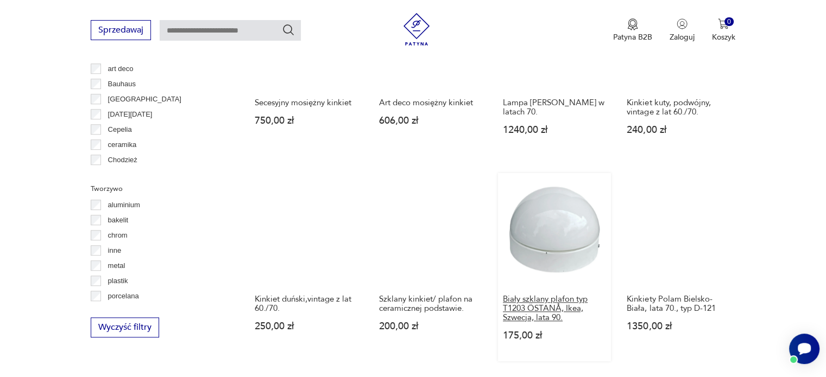
scroll to position [1016, 0]
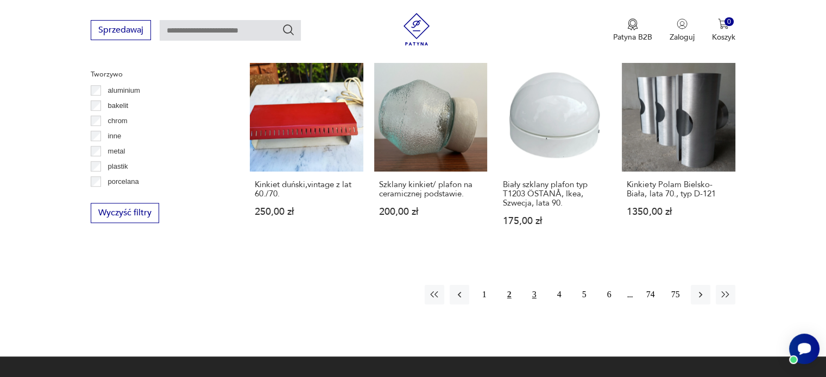
click at [531, 285] on button "3" at bounding box center [535, 295] width 20 height 20
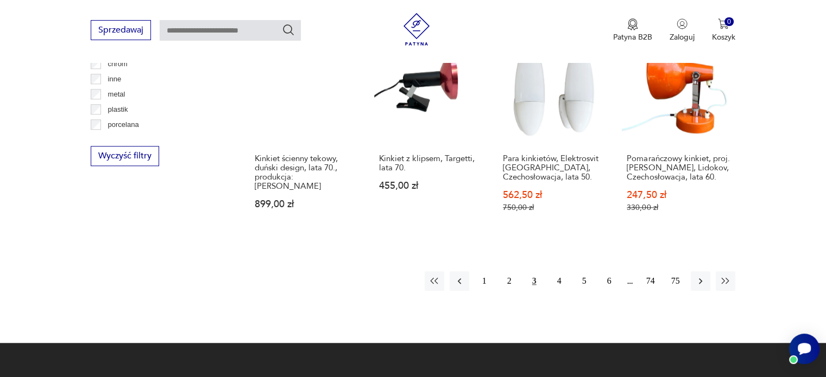
scroll to position [1233, 0]
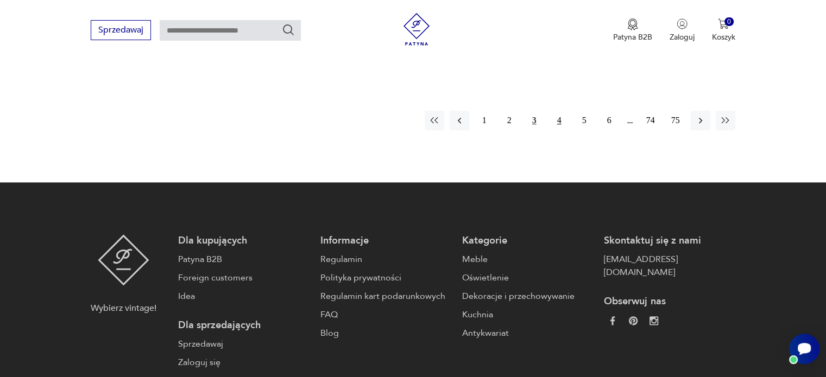
click at [558, 111] on button "4" at bounding box center [560, 121] width 20 height 20
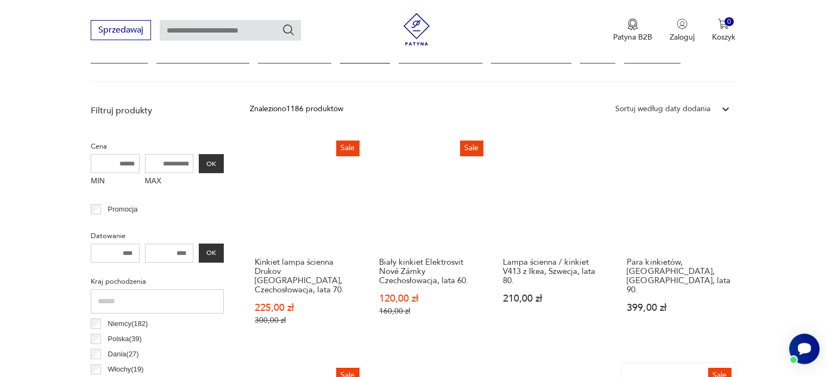
scroll to position [418, 0]
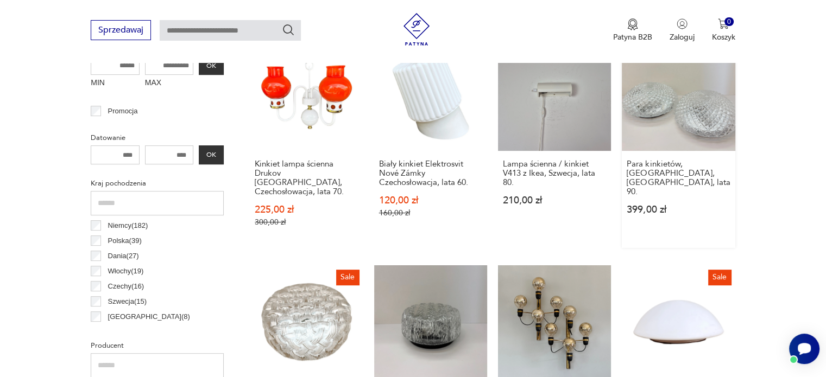
click at [697, 127] on link "Para kinkietów, Massive, Belgia, lata 90. 399,00 zł" at bounding box center [678, 143] width 113 height 210
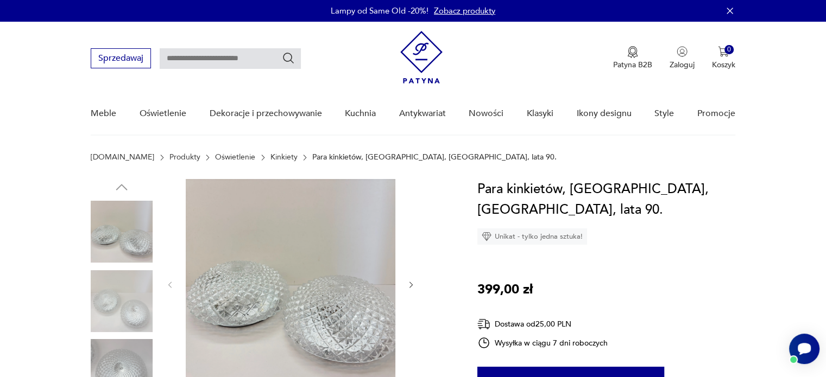
click at [114, 306] on img at bounding box center [122, 301] width 62 height 62
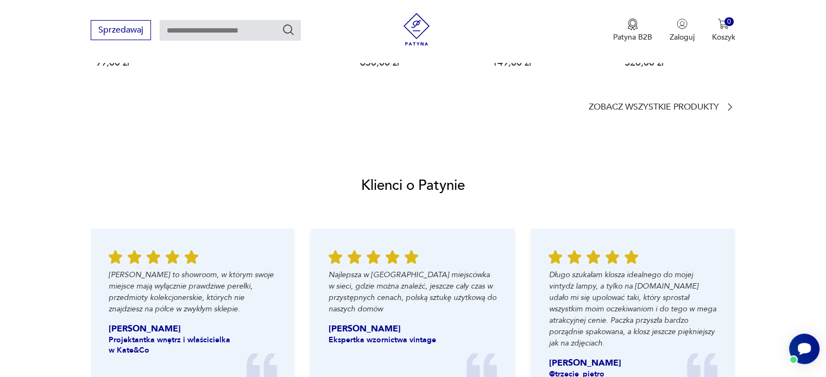
scroll to position [1140, 0]
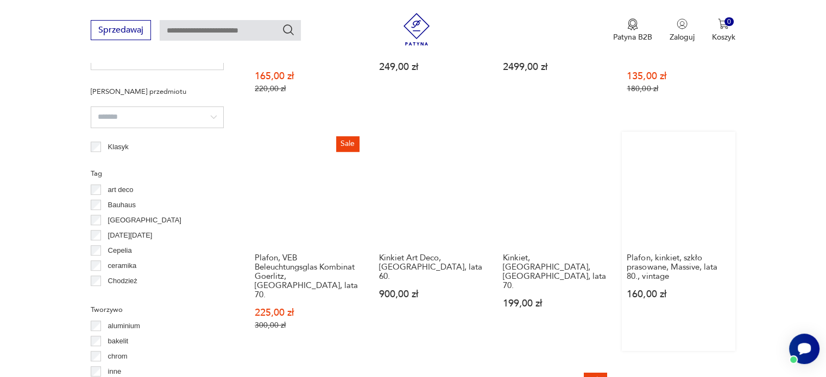
scroll to position [798, 0]
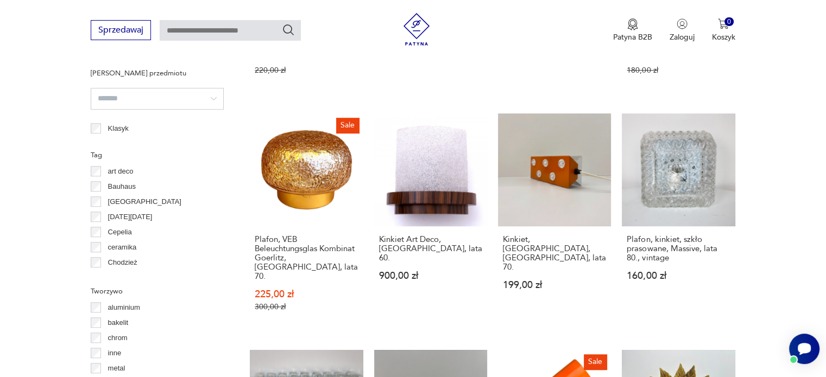
click at [685, 235] on h3 "Plafon, kinkiet, szkło prasowane, Massive, lata 80., vintage" at bounding box center [678, 249] width 103 height 28
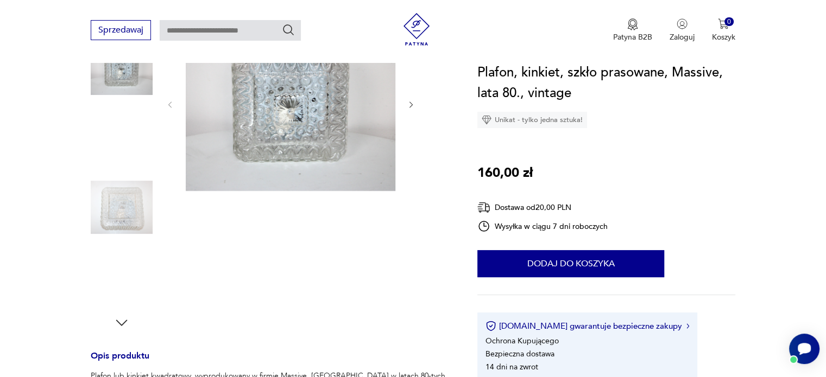
scroll to position [109, 0]
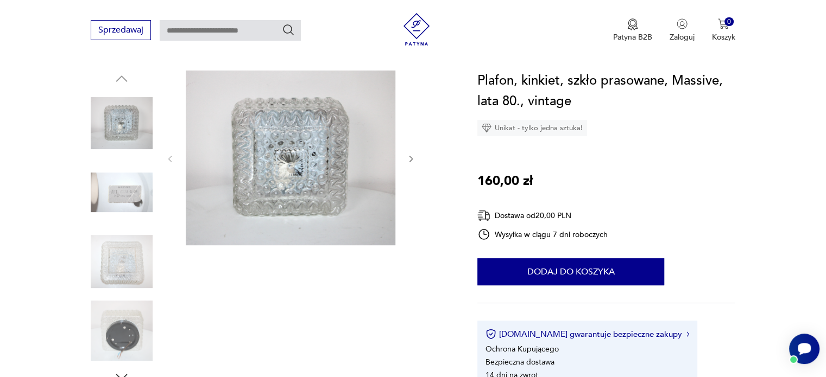
click at [125, 193] on img at bounding box center [122, 193] width 62 height 62
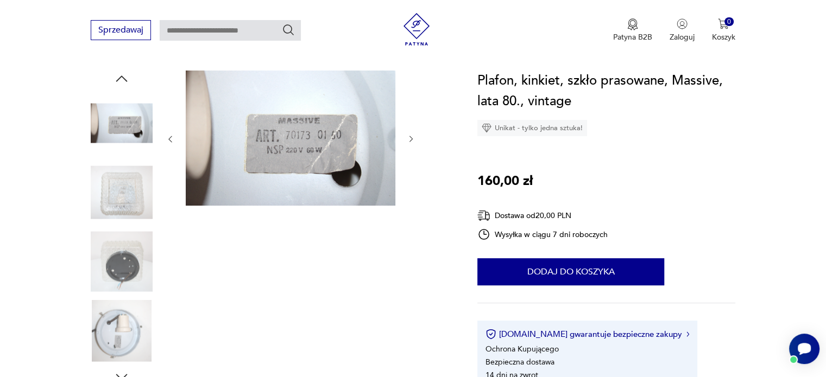
click at [412, 136] on icon "button" at bounding box center [411, 139] width 9 height 9
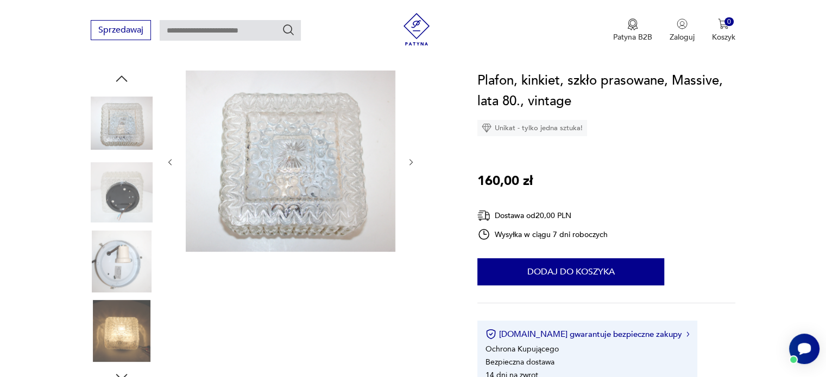
click at [413, 136] on div at bounding box center [291, 163] width 250 height 184
click at [135, 200] on img at bounding box center [122, 193] width 62 height 62
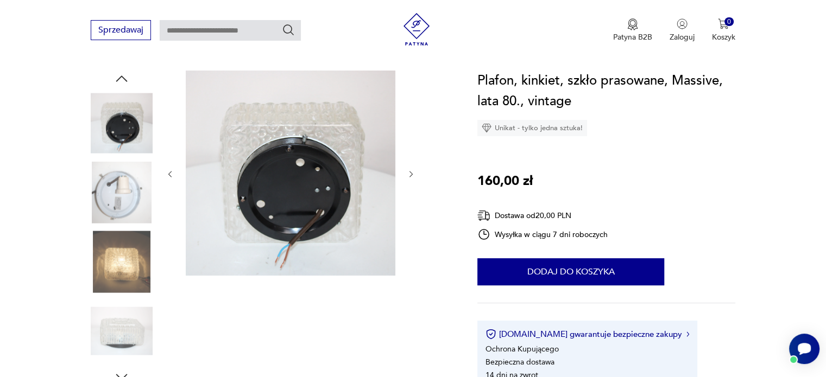
click at [109, 266] on img at bounding box center [122, 262] width 62 height 62
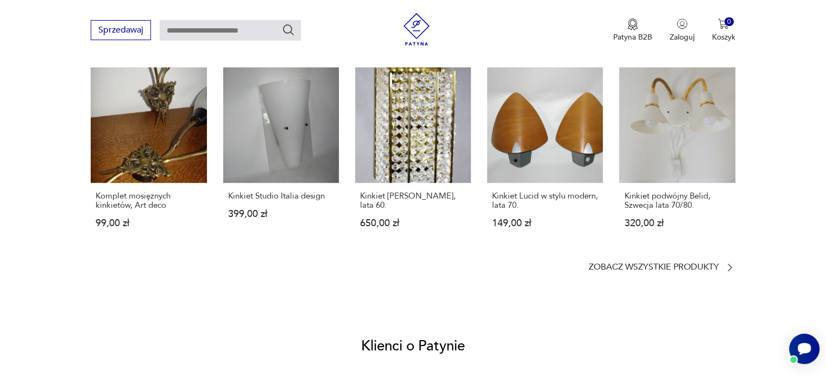
scroll to position [869, 0]
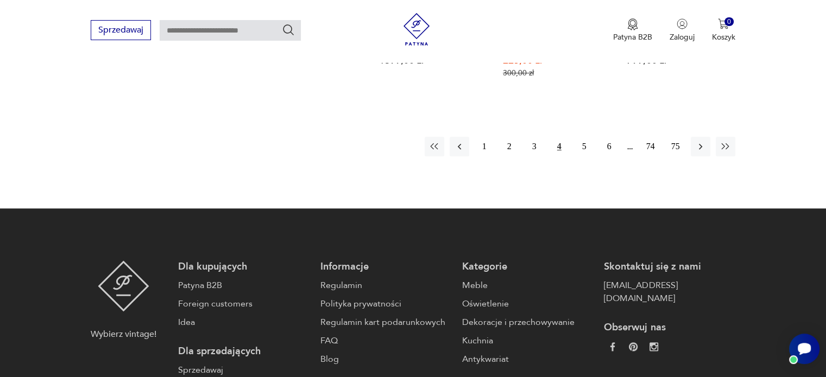
scroll to position [1278, 0]
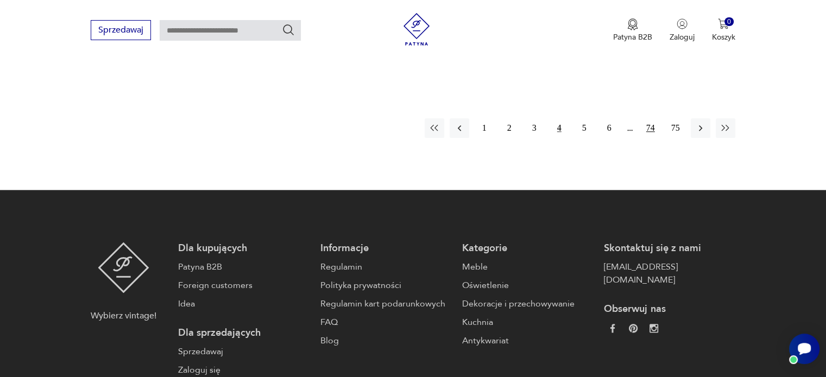
click at [649, 118] on button "74" at bounding box center [651, 128] width 20 height 20
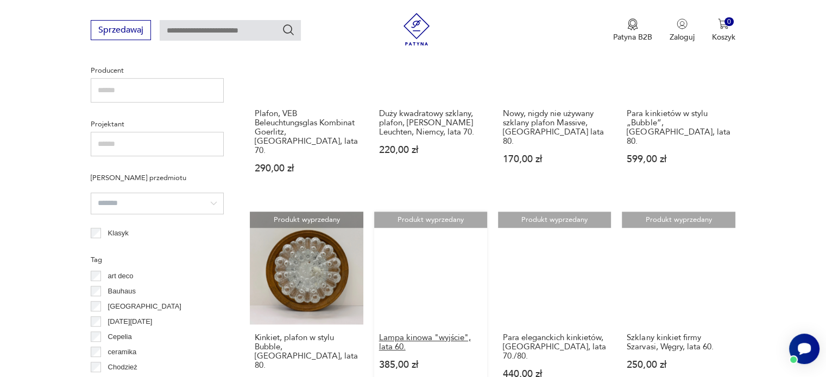
scroll to position [744, 0]
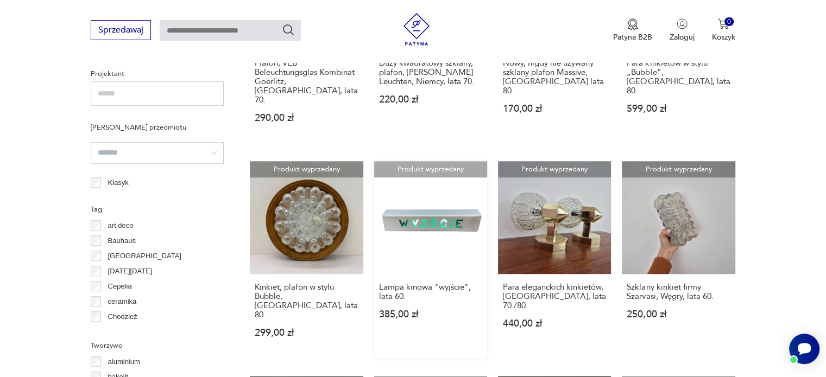
click at [440, 179] on link "Produkt wyprzedany Lampa kinowa "wyjście", lata 60. 385,00 zł" at bounding box center [430, 260] width 113 height 198
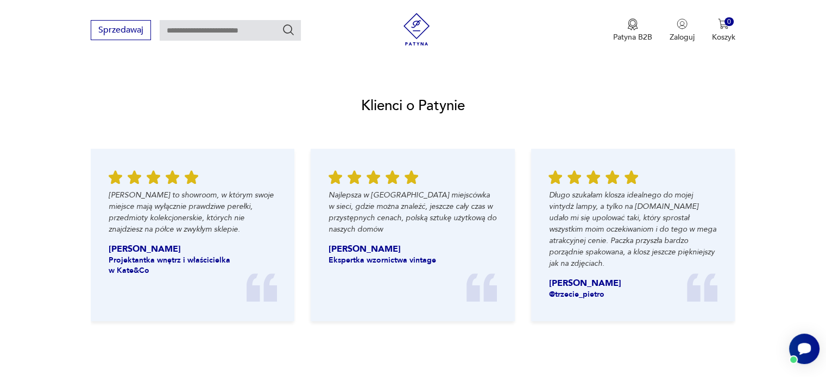
scroll to position [1303, 0]
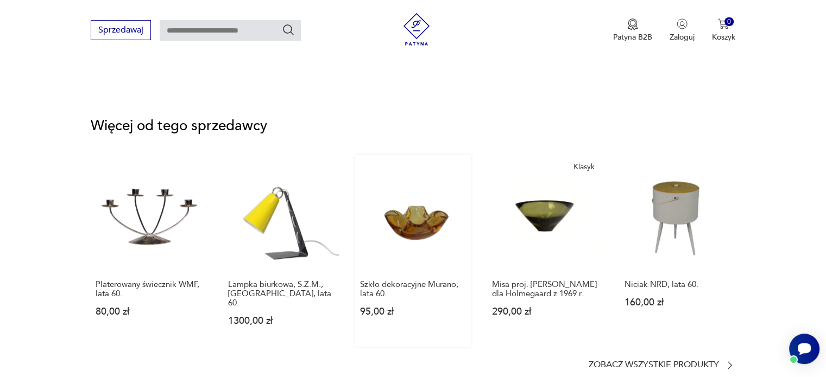
click at [418, 220] on link "Szkło dekoracyjne Murano, lata 60. 95,00 zł" at bounding box center [413, 250] width 116 height 191
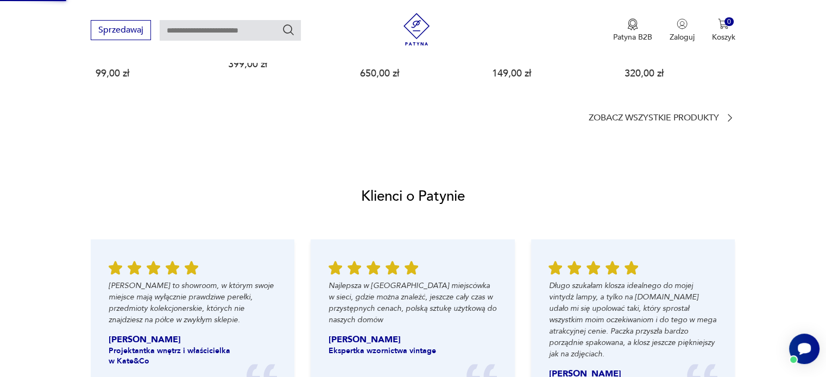
scroll to position [418, 0]
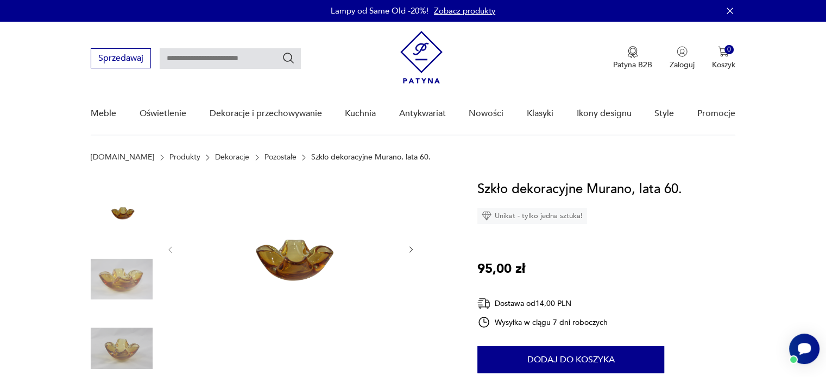
click at [126, 340] on img at bounding box center [122, 349] width 62 height 62
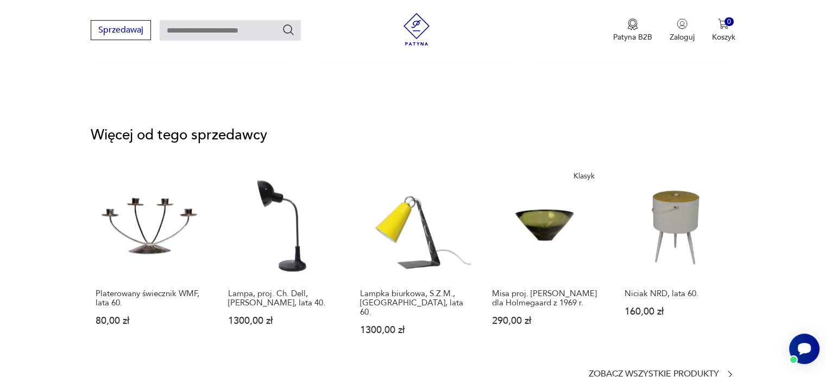
scroll to position [1575, 0]
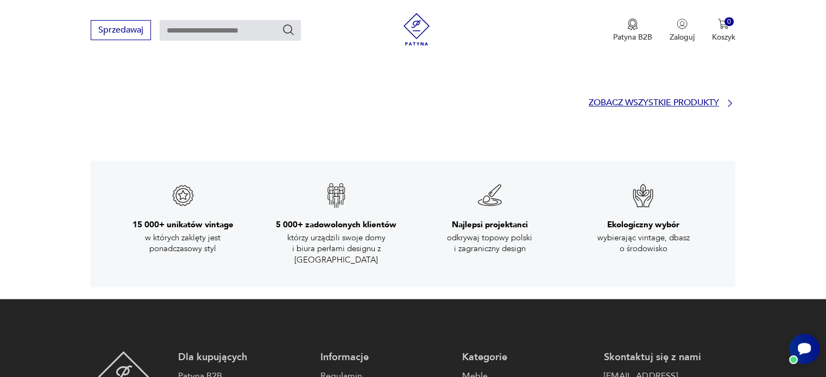
click at [657, 99] on p "Zobacz wszystkie produkty" at bounding box center [654, 102] width 130 height 7
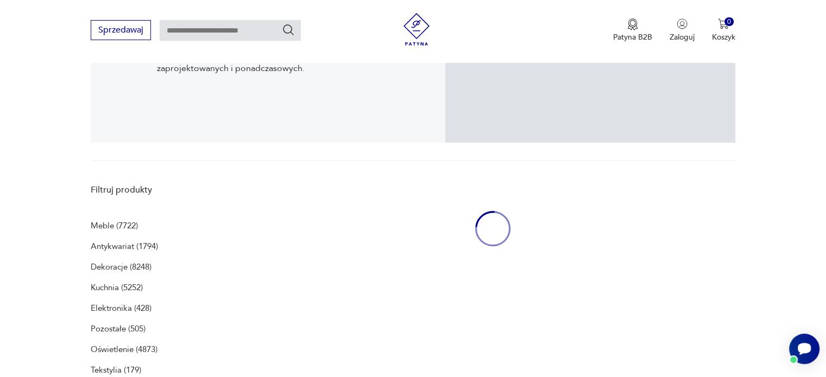
scroll to position [224, 0]
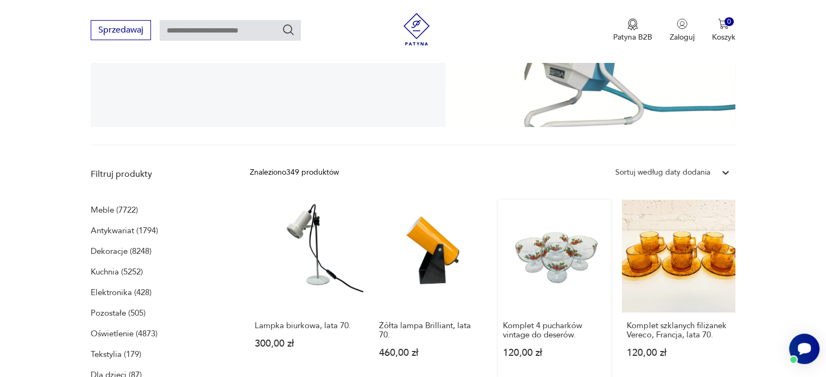
click at [589, 251] on link "Komplet 4 pucharków vintage do deserów. 120,00 zł" at bounding box center [554, 289] width 113 height 179
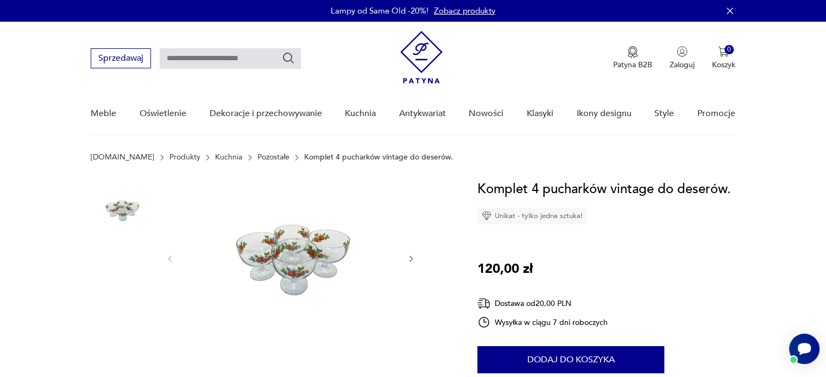
click at [298, 258] on img at bounding box center [291, 257] width 210 height 157
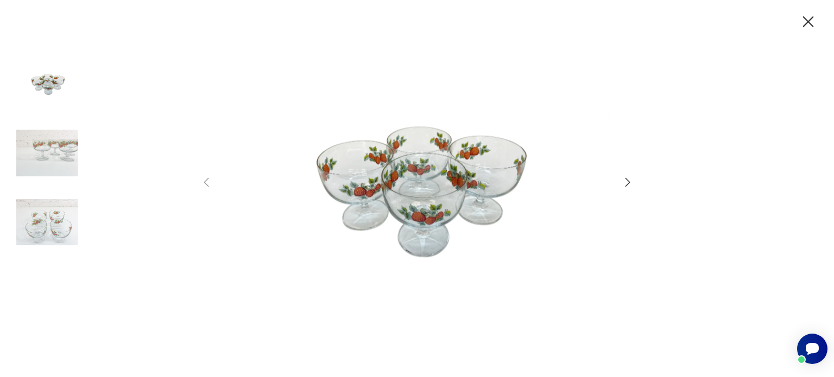
click at [806, 14] on icon "button" at bounding box center [808, 21] width 19 height 19
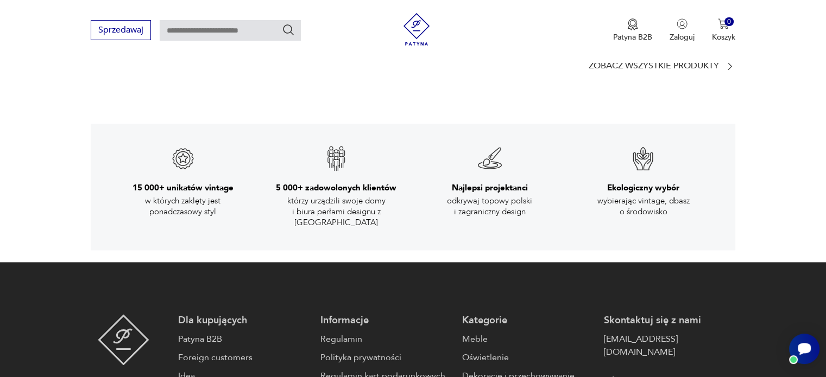
scroll to position [1575, 0]
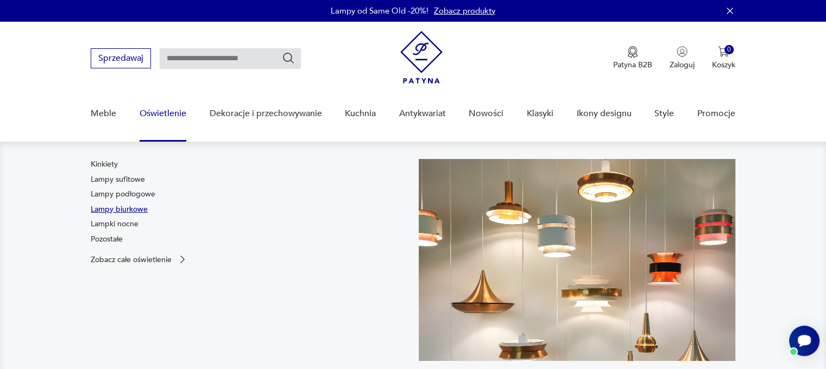
click at [137, 206] on link "Lampy biurkowe" at bounding box center [119, 209] width 57 height 11
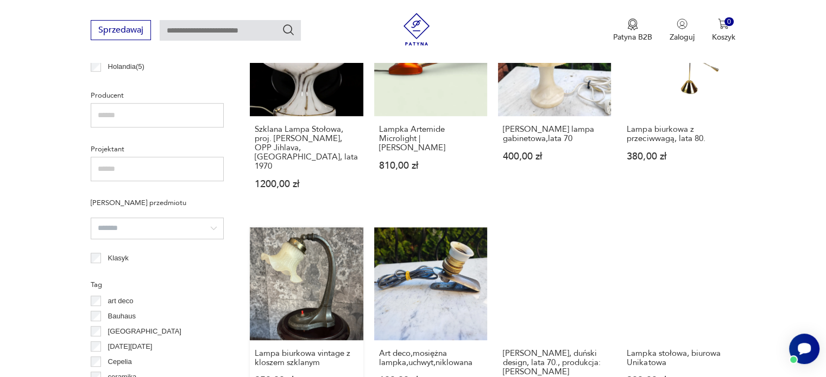
scroll to position [722, 0]
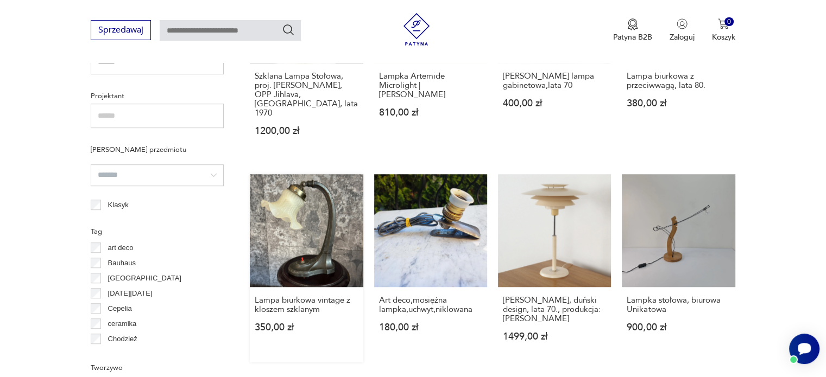
click at [322, 228] on link "Lampa biurkowa vintage z kloszem szklanym 350,00 zł" at bounding box center [306, 268] width 113 height 188
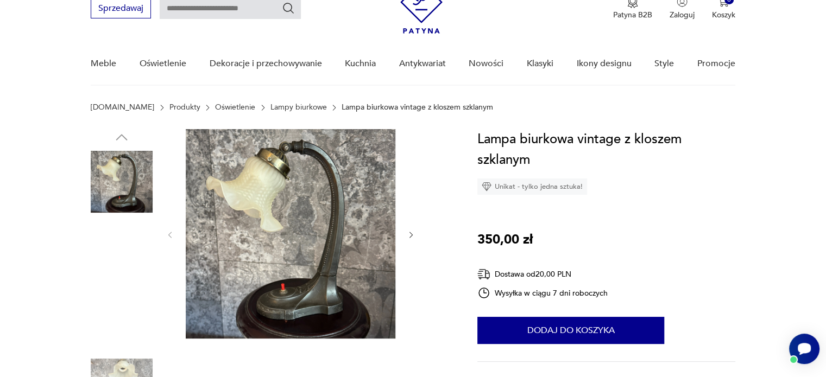
scroll to position [109, 0]
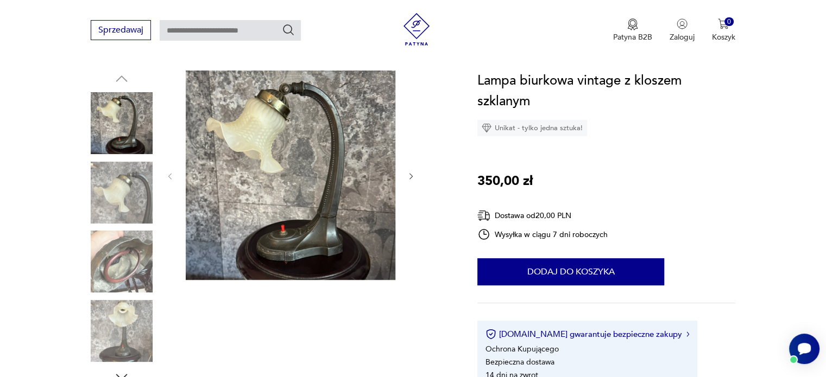
click at [125, 271] on img at bounding box center [122, 262] width 62 height 62
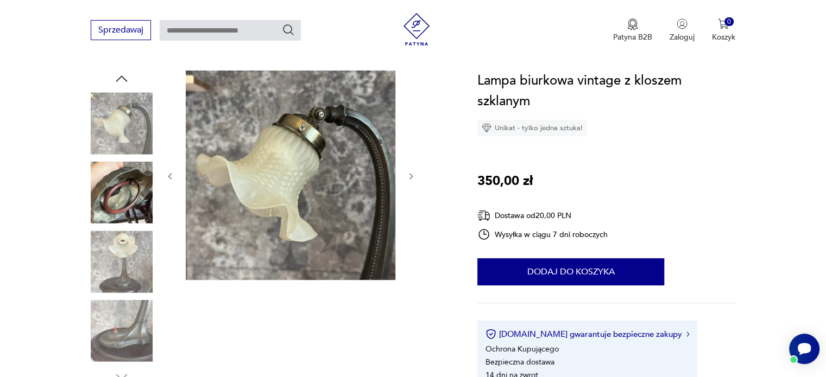
click at [135, 193] on img at bounding box center [122, 193] width 62 height 62
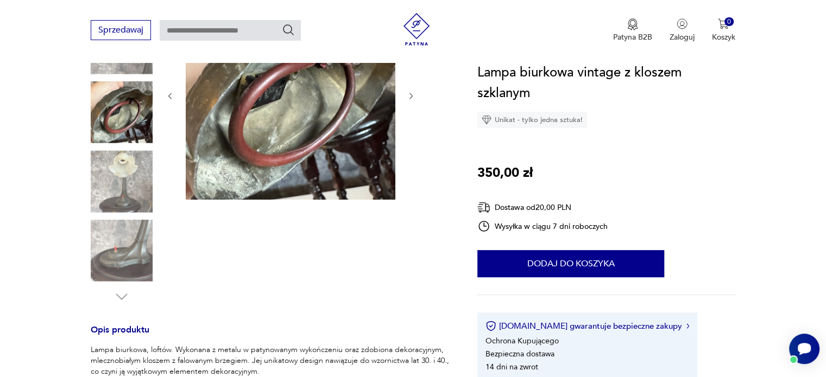
scroll to position [326, 0]
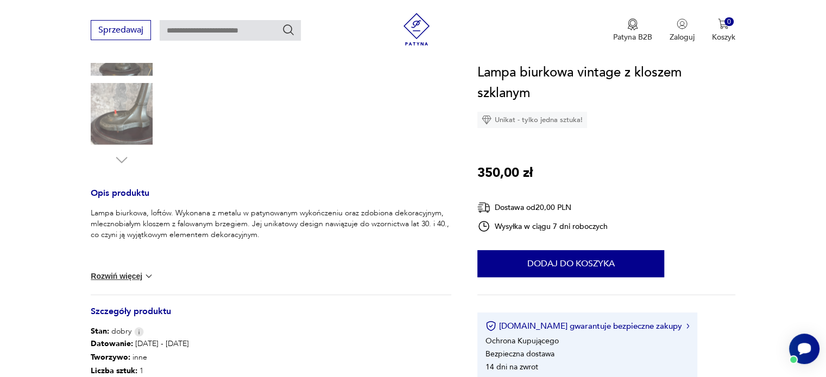
click at [130, 124] on img at bounding box center [122, 114] width 62 height 62
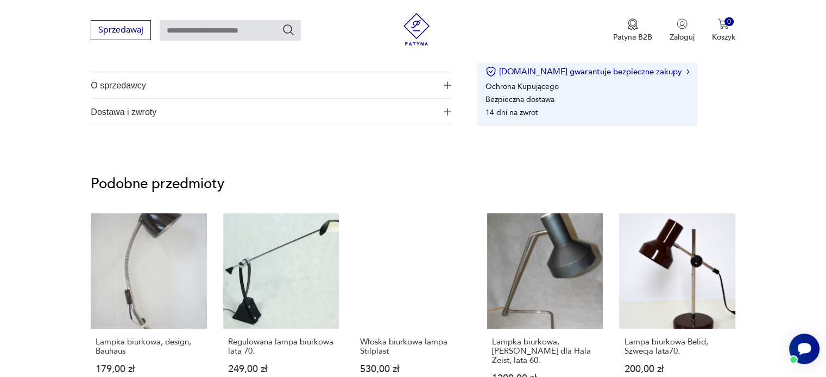
scroll to position [760, 0]
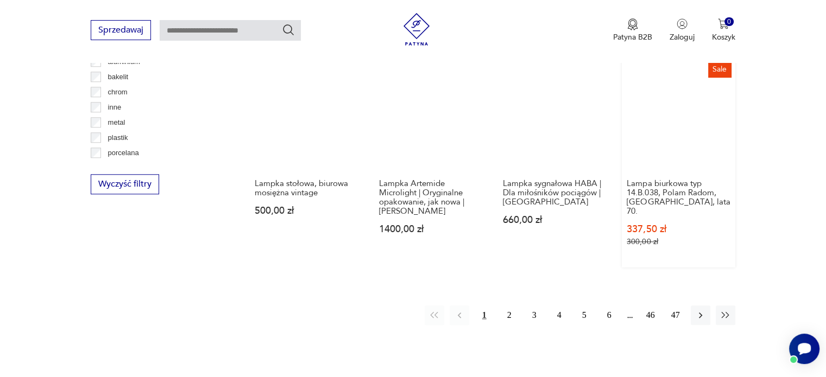
scroll to position [1140, 0]
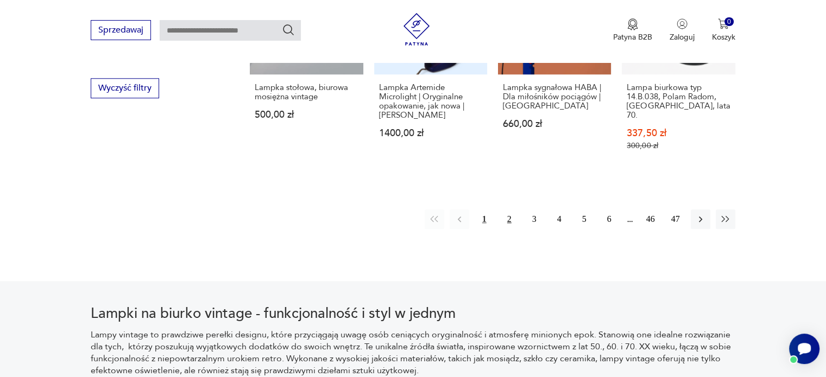
click at [509, 210] on button "2" at bounding box center [510, 220] width 20 height 20
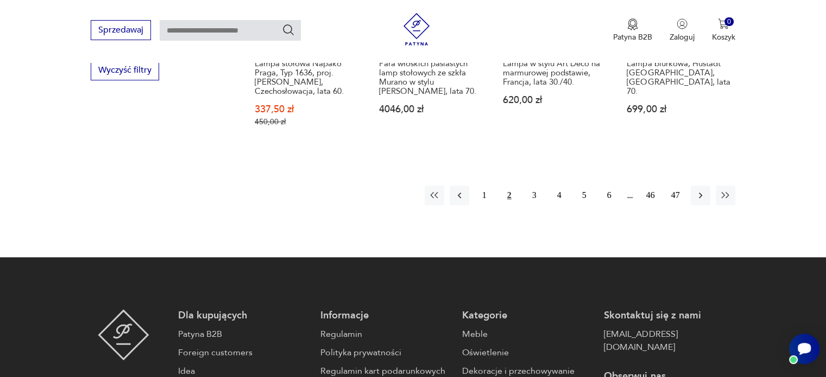
scroll to position [1178, 0]
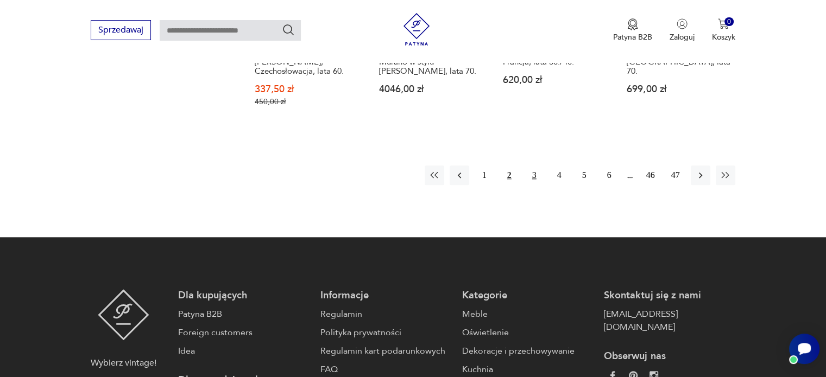
click at [532, 166] on button "3" at bounding box center [535, 176] width 20 height 20
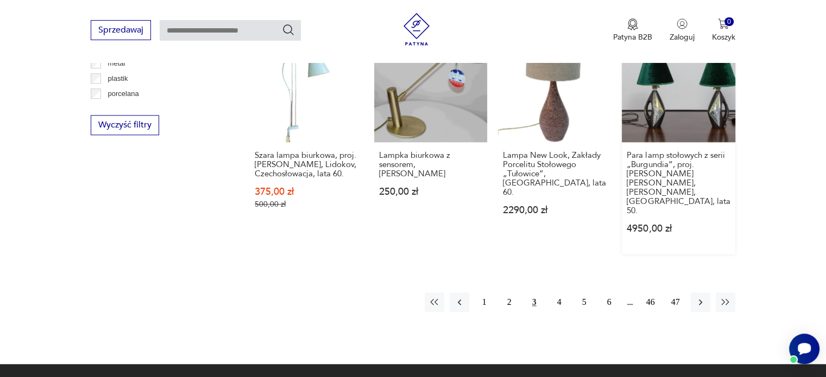
scroll to position [1233, 0]
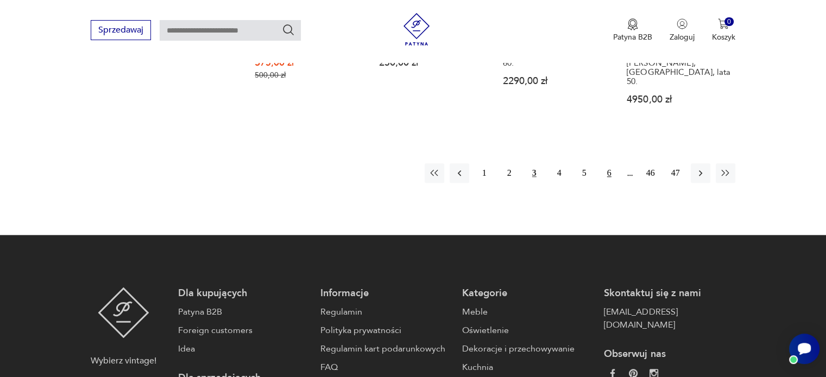
click at [608, 163] on button "6" at bounding box center [610, 173] width 20 height 20
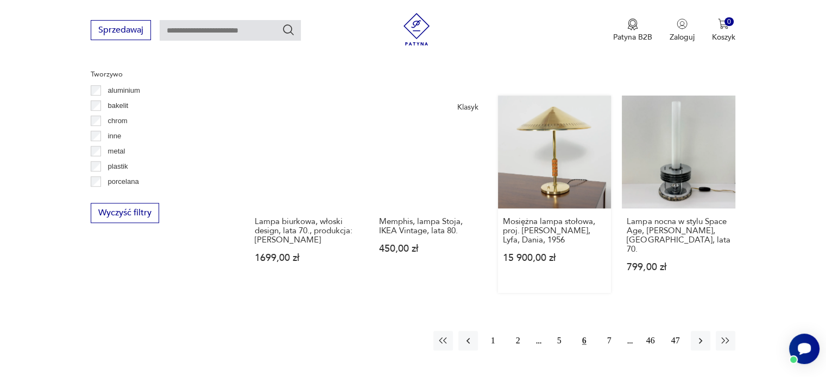
scroll to position [1178, 0]
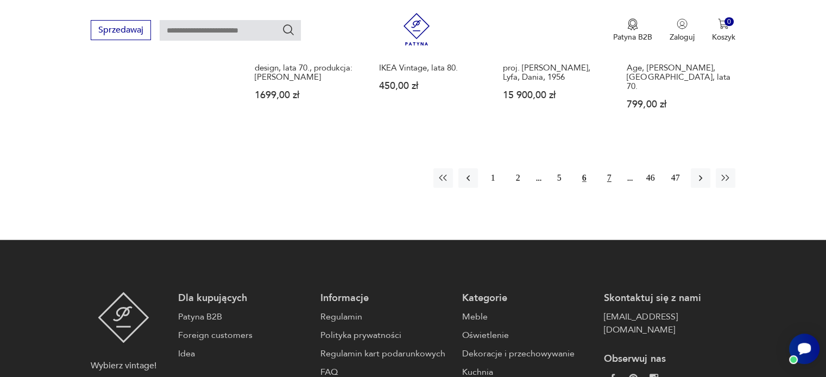
click at [613, 168] on button "7" at bounding box center [610, 178] width 20 height 20
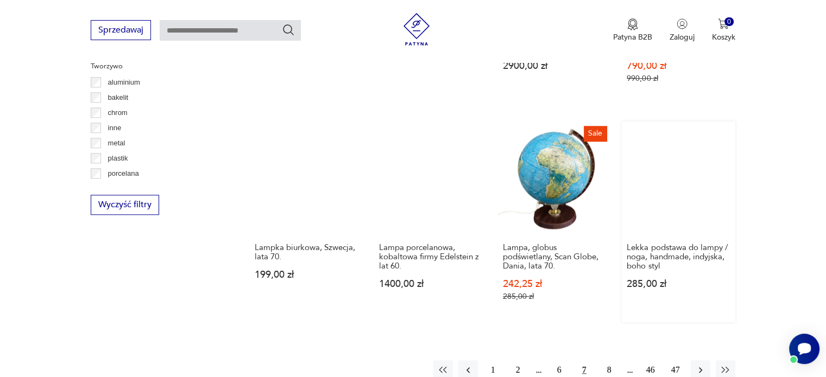
scroll to position [1233, 0]
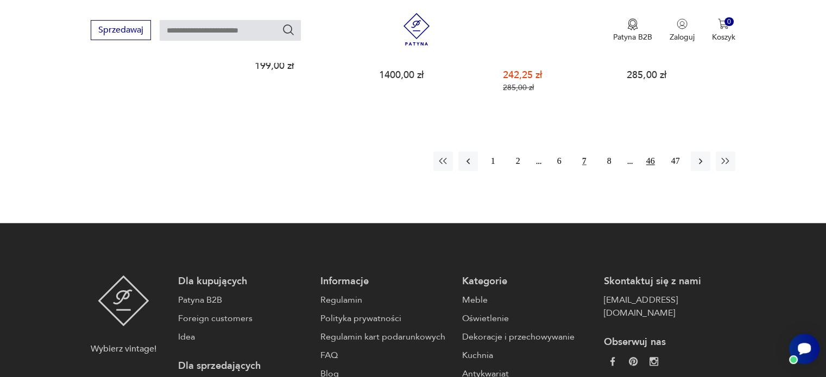
click at [654, 152] on button "46" at bounding box center [651, 162] width 20 height 20
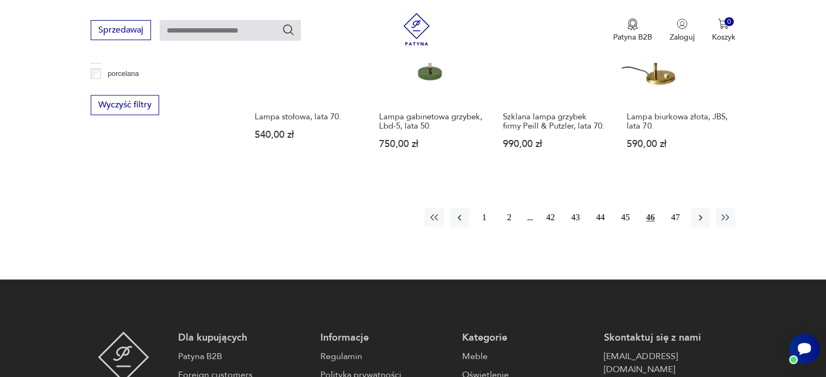
scroll to position [1124, 0]
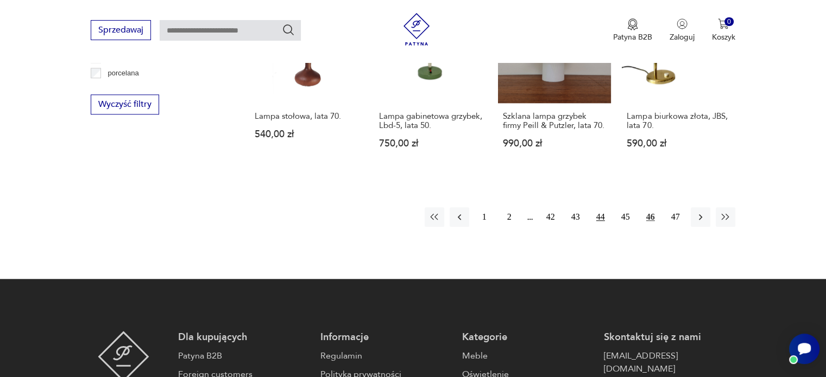
click at [597, 207] on button "44" at bounding box center [601, 217] width 20 height 20
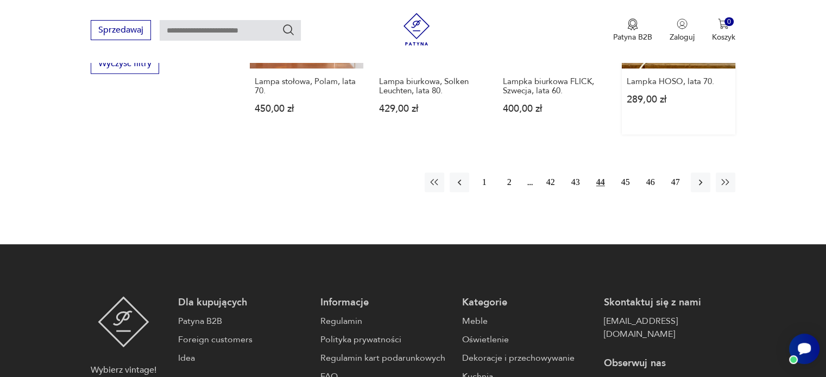
scroll to position [1178, 0]
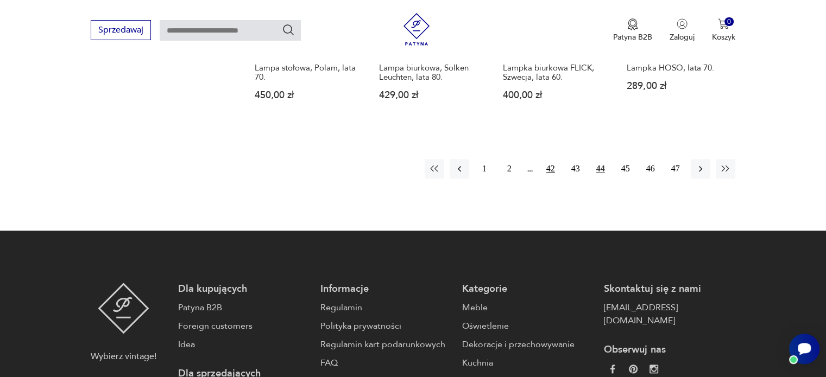
click at [552, 159] on button "42" at bounding box center [551, 169] width 20 height 20
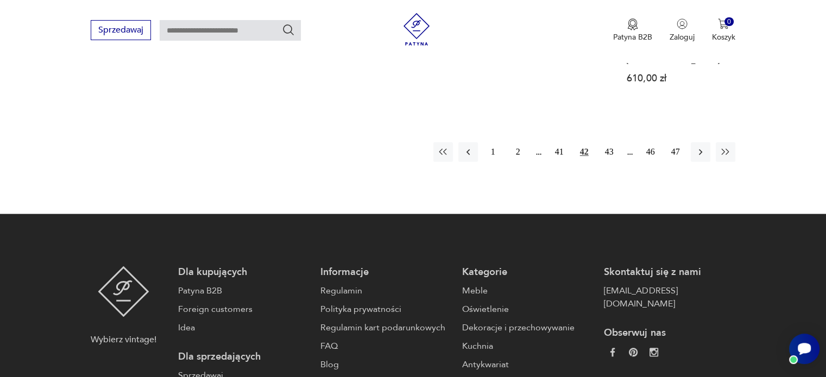
scroll to position [1233, 0]
click at [558, 142] on button "41" at bounding box center [560, 152] width 20 height 20
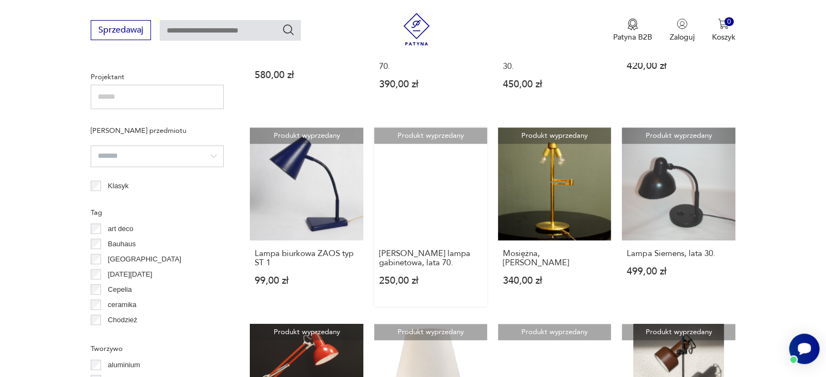
scroll to position [690, 0]
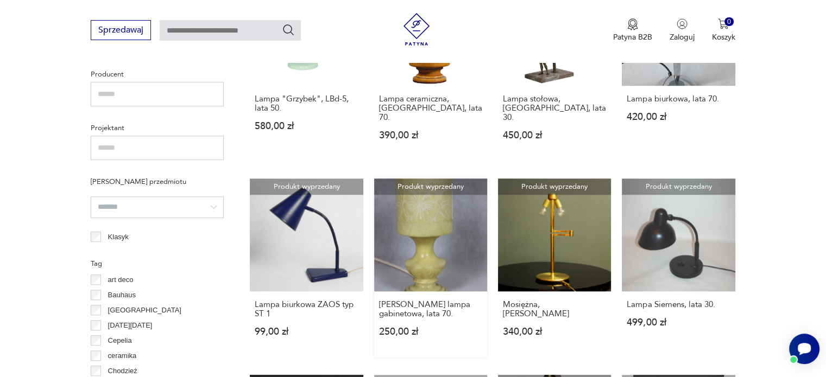
click at [408, 204] on link "Produkt wyprzedany Alabastrowa lampa gabinetowa, lata 70. 250,00 zł" at bounding box center [430, 268] width 113 height 179
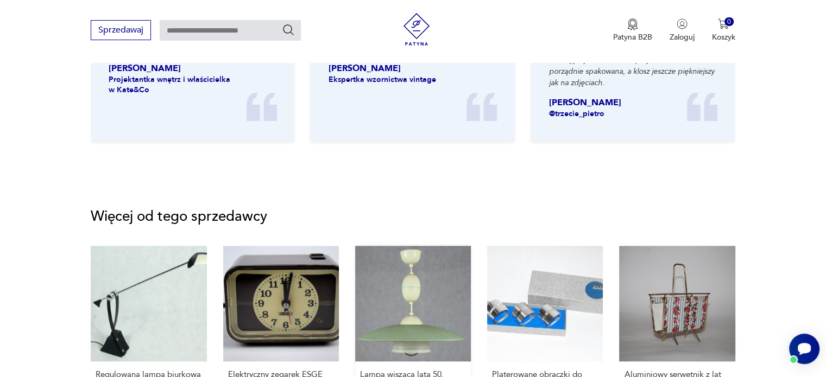
scroll to position [1521, 0]
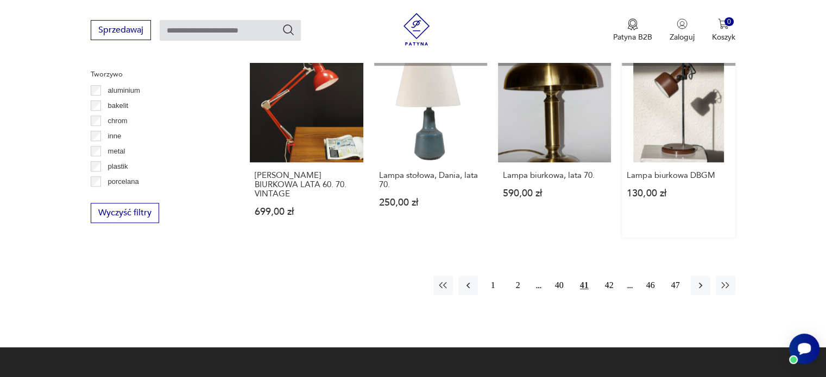
scroll to position [1007, 0]
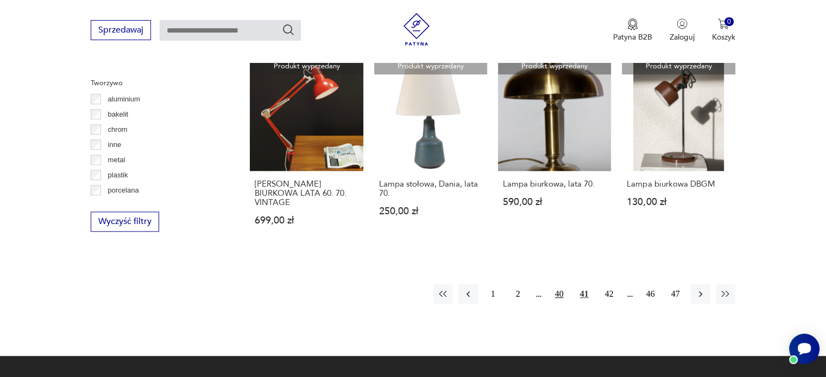
click at [556, 285] on button "40" at bounding box center [560, 295] width 20 height 20
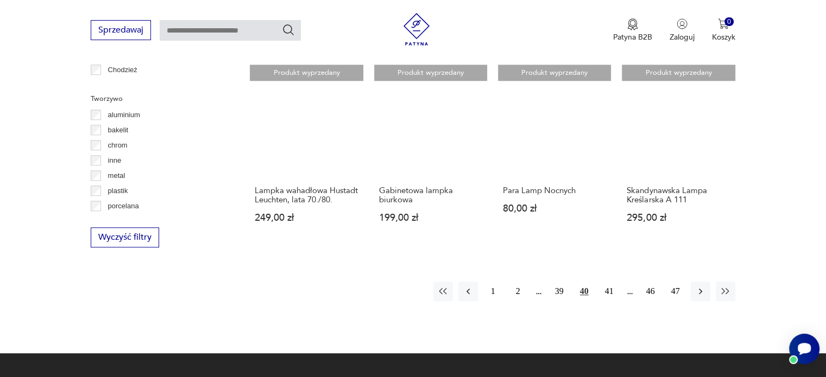
scroll to position [1070, 0]
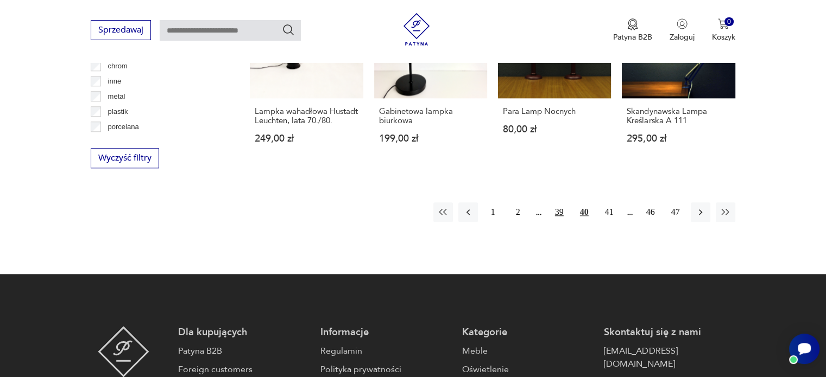
click at [557, 203] on button "39" at bounding box center [560, 213] width 20 height 20
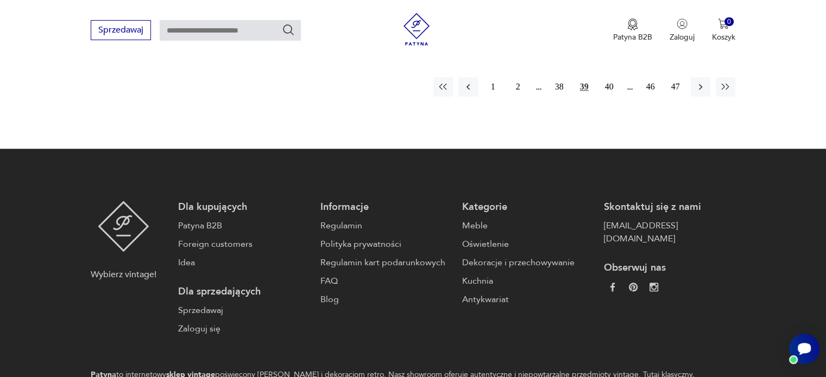
scroll to position [1311, 0]
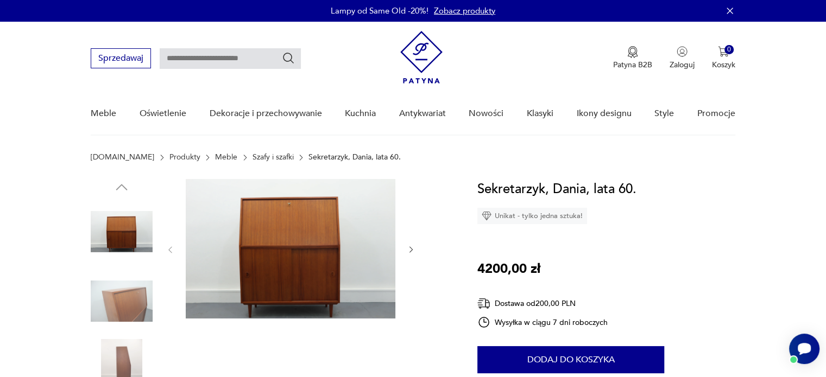
click at [117, 304] on img at bounding box center [122, 301] width 62 height 62
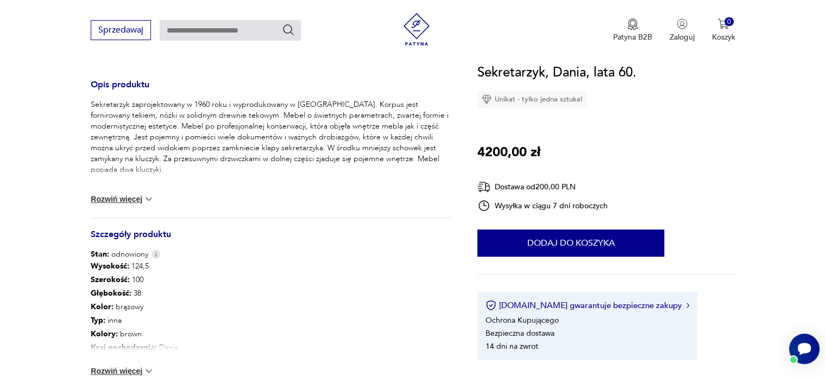
scroll to position [597, 0]
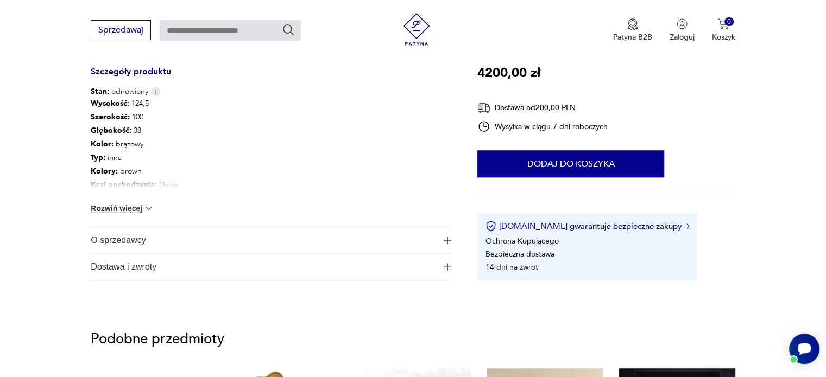
click at [137, 207] on button "Rozwiń więcej" at bounding box center [122, 208] width 63 height 11
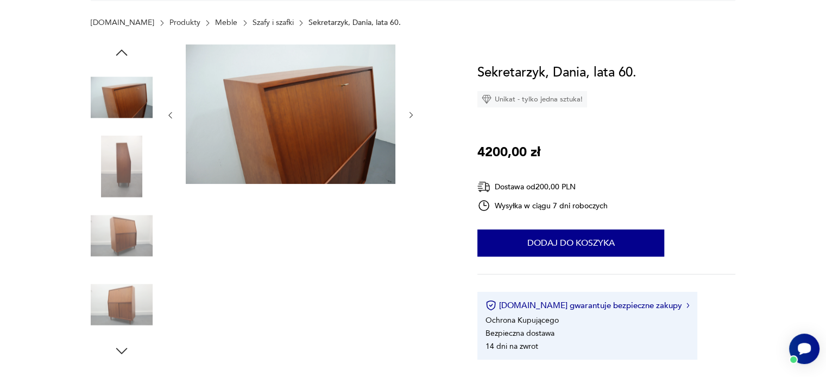
scroll to position [0, 0]
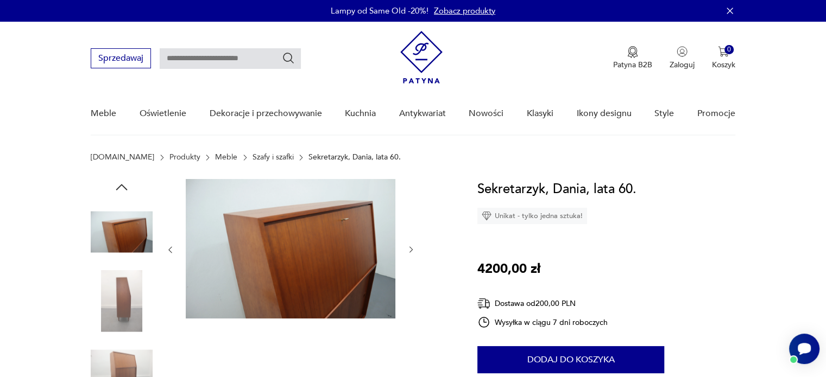
click at [172, 246] on icon "button" at bounding box center [170, 249] width 9 height 9
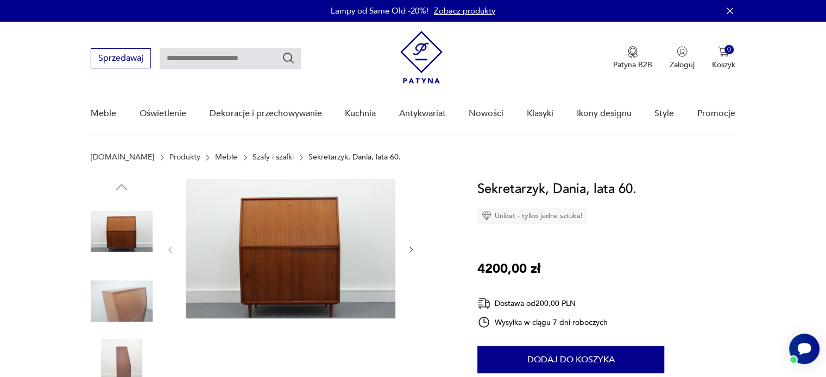
click at [412, 247] on icon "button" at bounding box center [411, 249] width 9 height 9
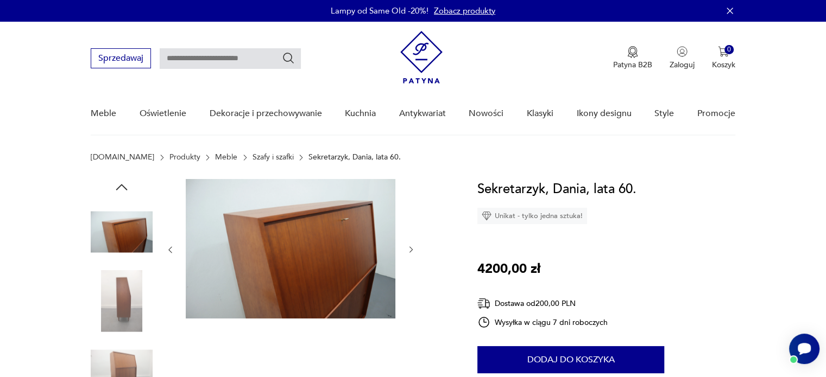
click at [413, 247] on icon "button" at bounding box center [411, 249] width 9 height 9
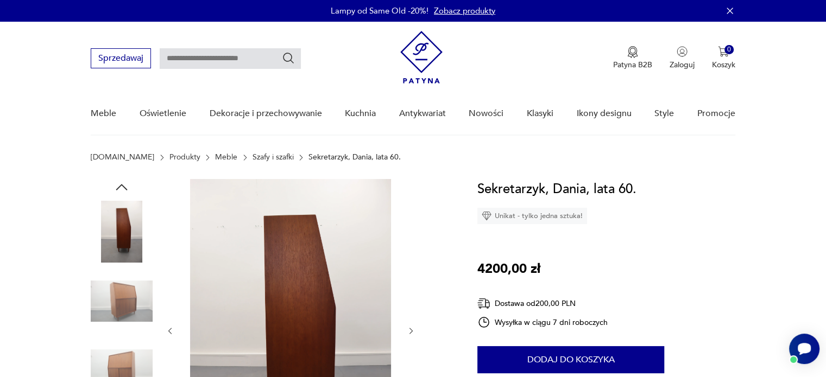
click at [413, 247] on div at bounding box center [291, 331] width 250 height 304
click at [412, 327] on icon "button" at bounding box center [411, 331] width 9 height 9
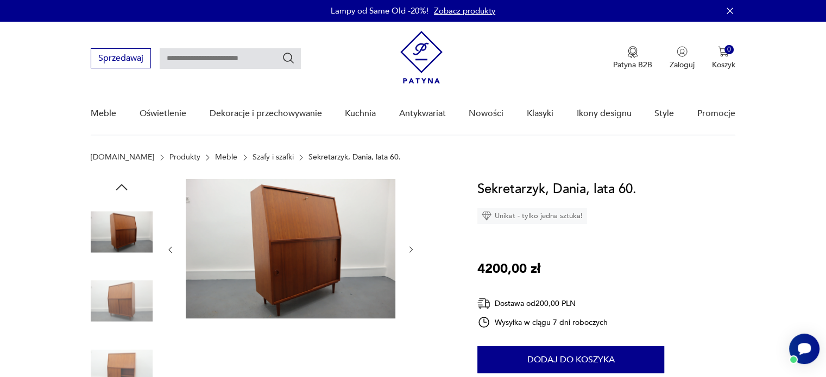
click at [410, 247] on icon "button" at bounding box center [411, 249] width 9 height 9
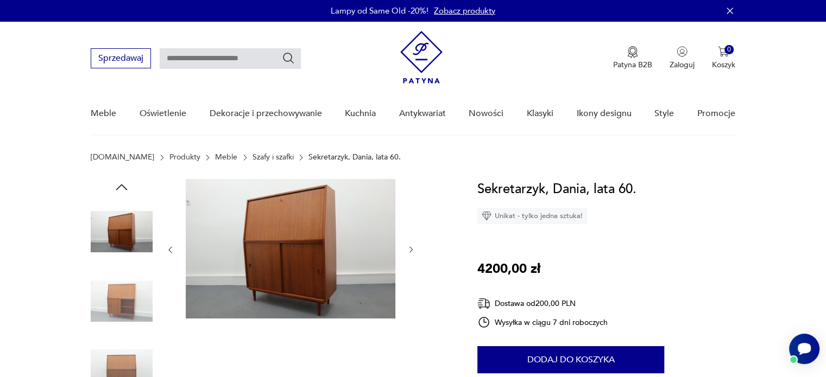
click at [410, 247] on icon "button" at bounding box center [411, 249] width 9 height 9
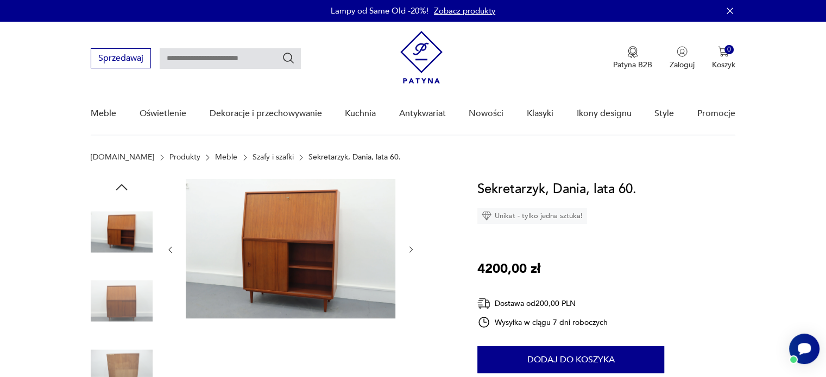
click at [410, 247] on icon "button" at bounding box center [411, 249] width 9 height 9
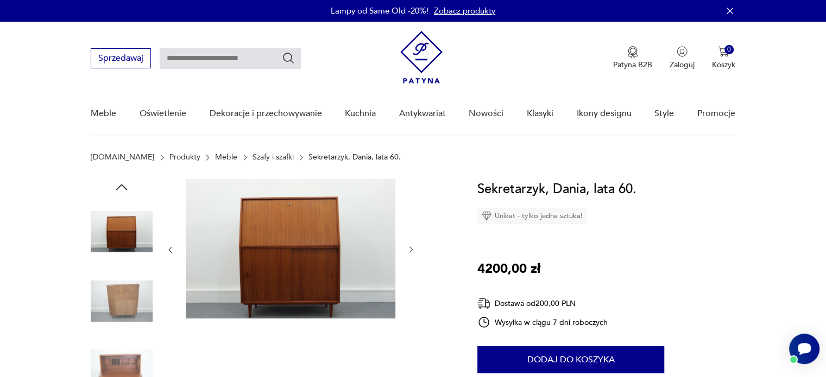
click at [411, 245] on icon "button" at bounding box center [411, 249] width 9 height 9
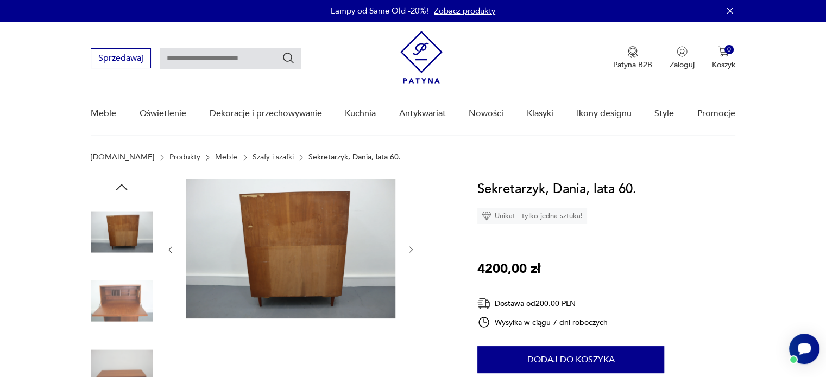
click at [411, 249] on icon "button" at bounding box center [411, 249] width 9 height 9
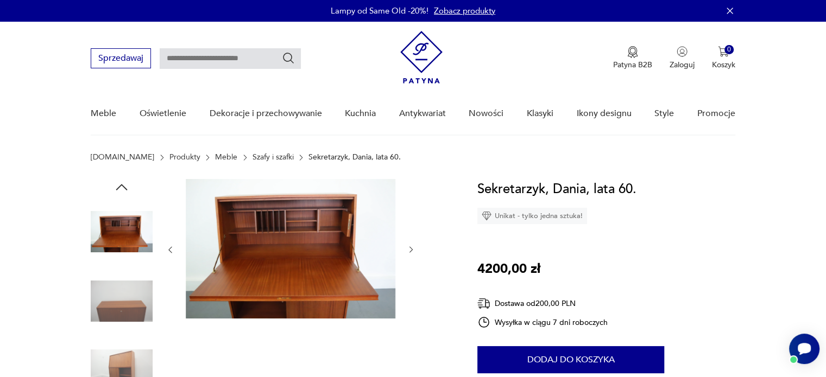
click at [412, 251] on icon "button" at bounding box center [411, 249] width 9 height 9
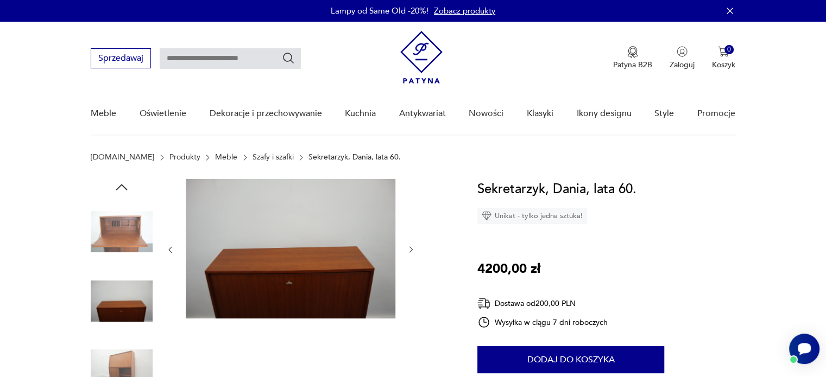
click at [412, 251] on icon "button" at bounding box center [411, 249] width 9 height 9
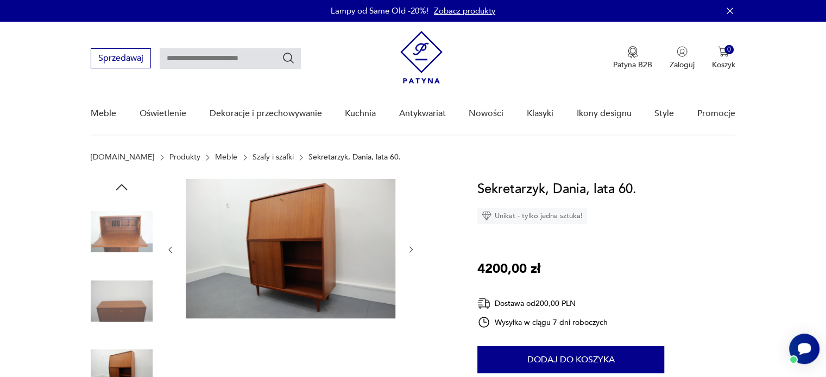
click at [412, 251] on icon "button" at bounding box center [411, 249] width 9 height 9
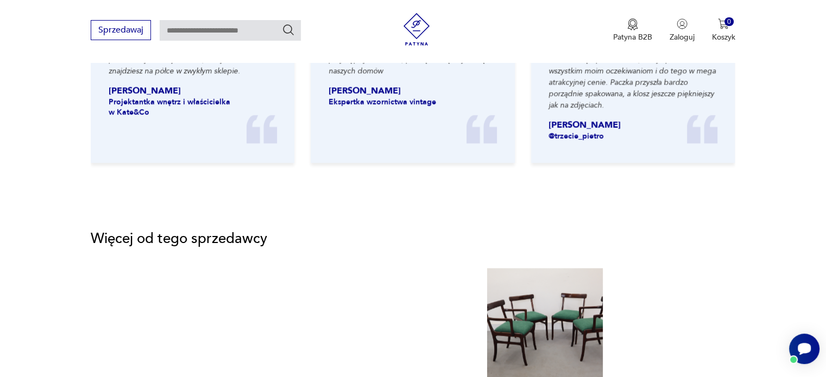
scroll to position [1466, 0]
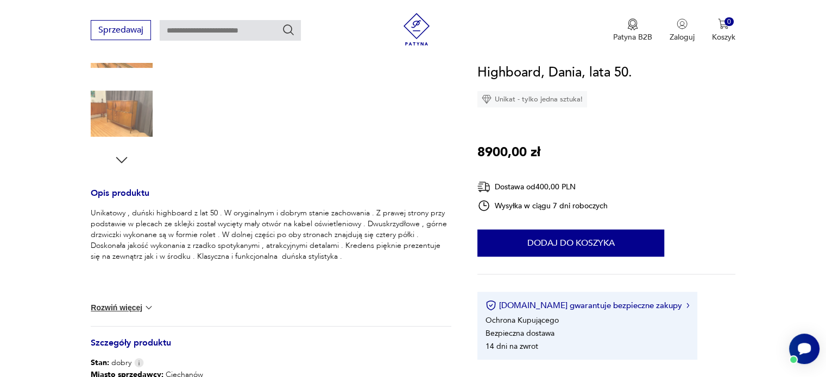
scroll to position [163, 0]
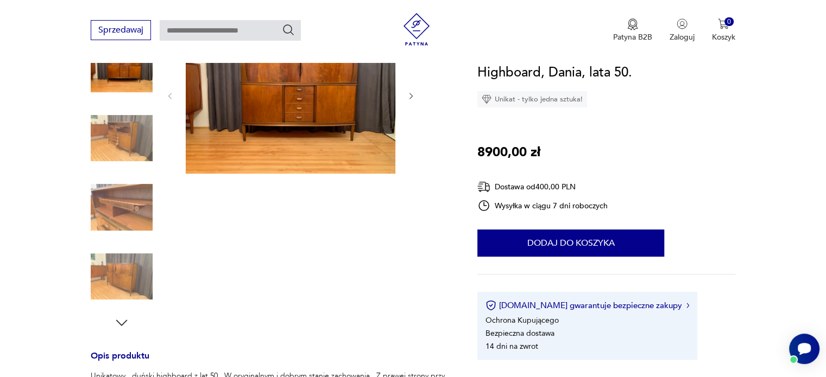
click at [123, 130] on img at bounding box center [122, 139] width 62 height 62
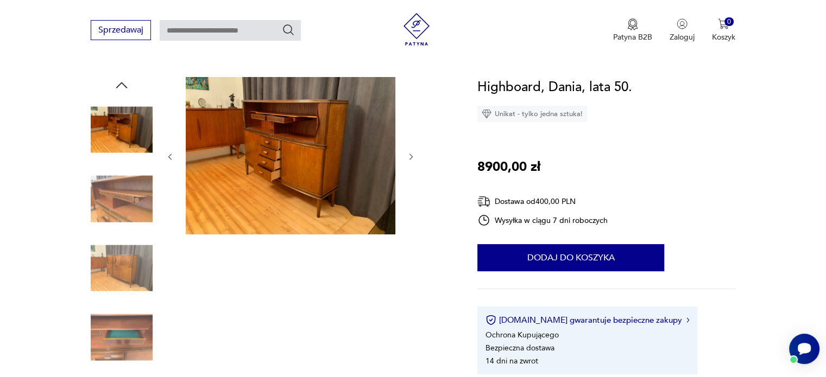
scroll to position [217, 0]
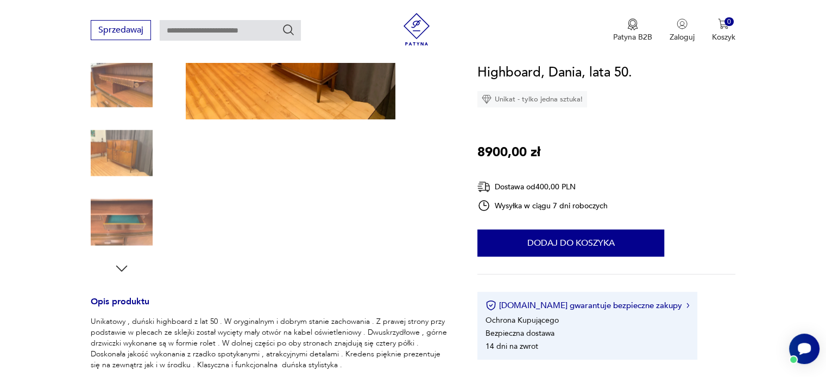
click at [128, 228] on img at bounding box center [122, 223] width 62 height 62
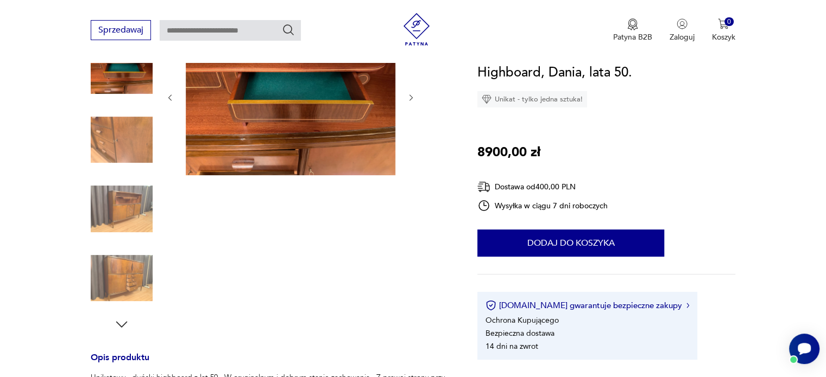
scroll to position [163, 0]
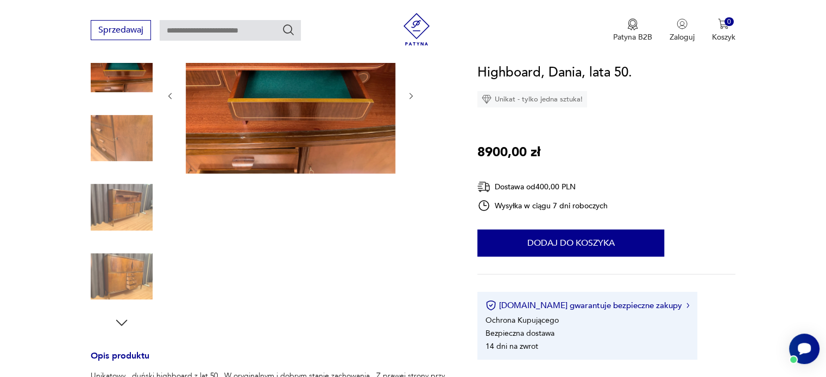
click at [121, 275] on img at bounding box center [122, 277] width 62 height 62
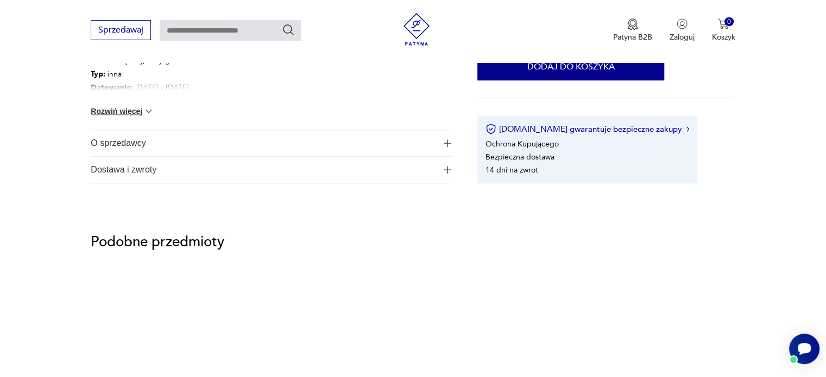
scroll to position [706, 0]
